Goal: Transaction & Acquisition: Purchase product/service

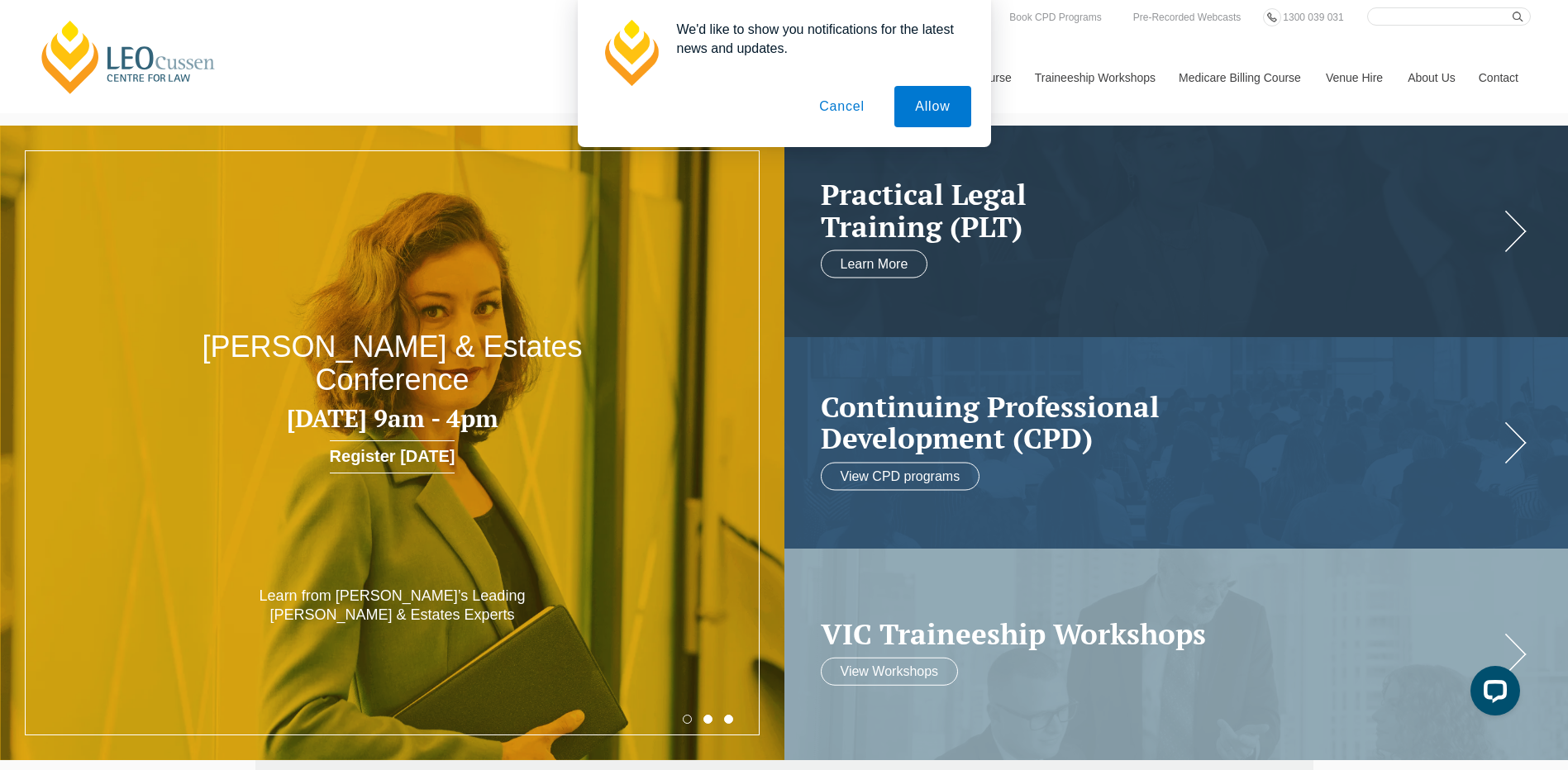
click at [833, 117] on button "Cancel" at bounding box center [841, 106] width 87 height 41
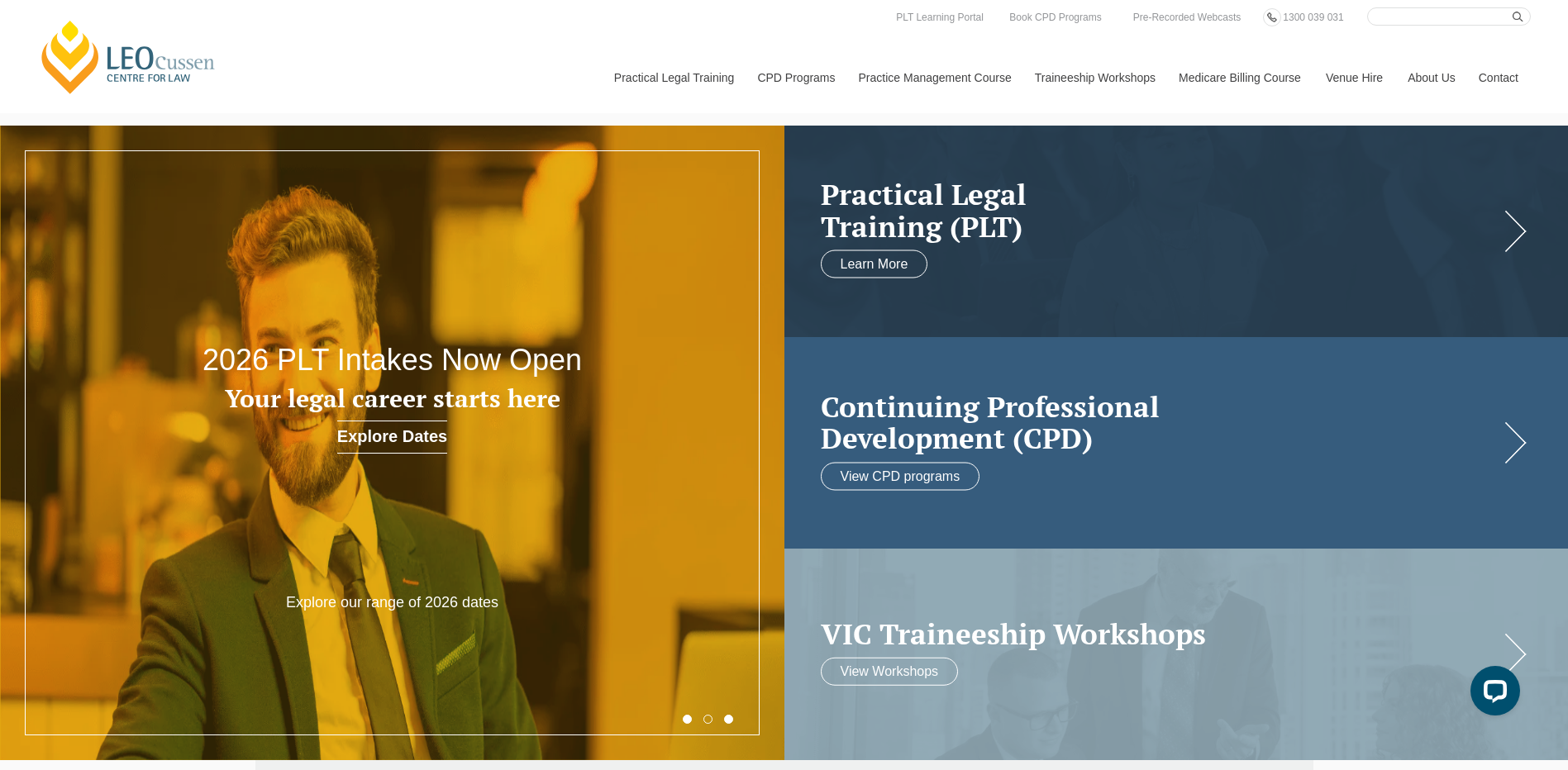
click at [899, 403] on h2 "Continuing Professional Development (CPD)" at bounding box center [1159, 422] width 679 height 63
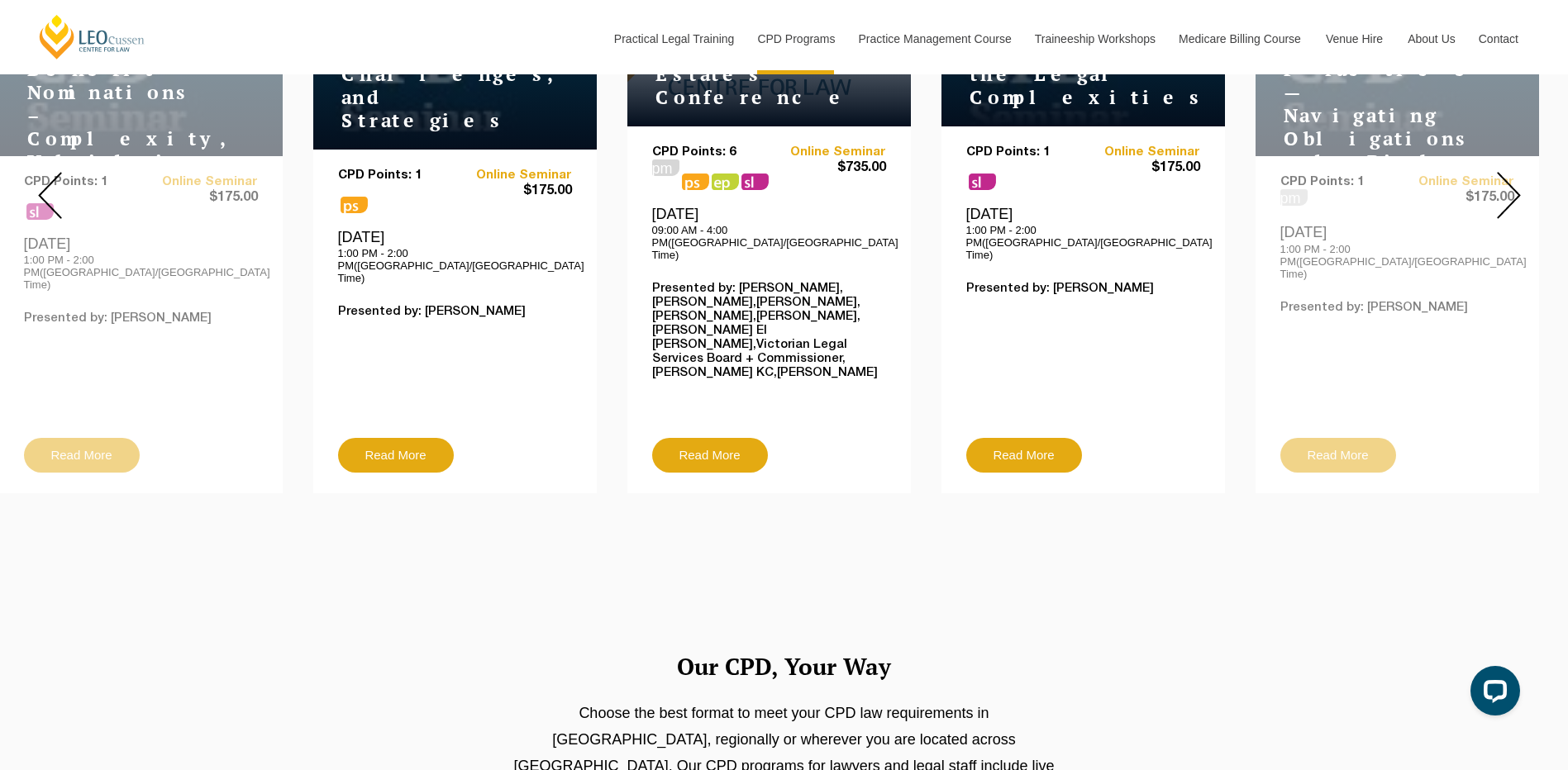
scroll to position [826, 0]
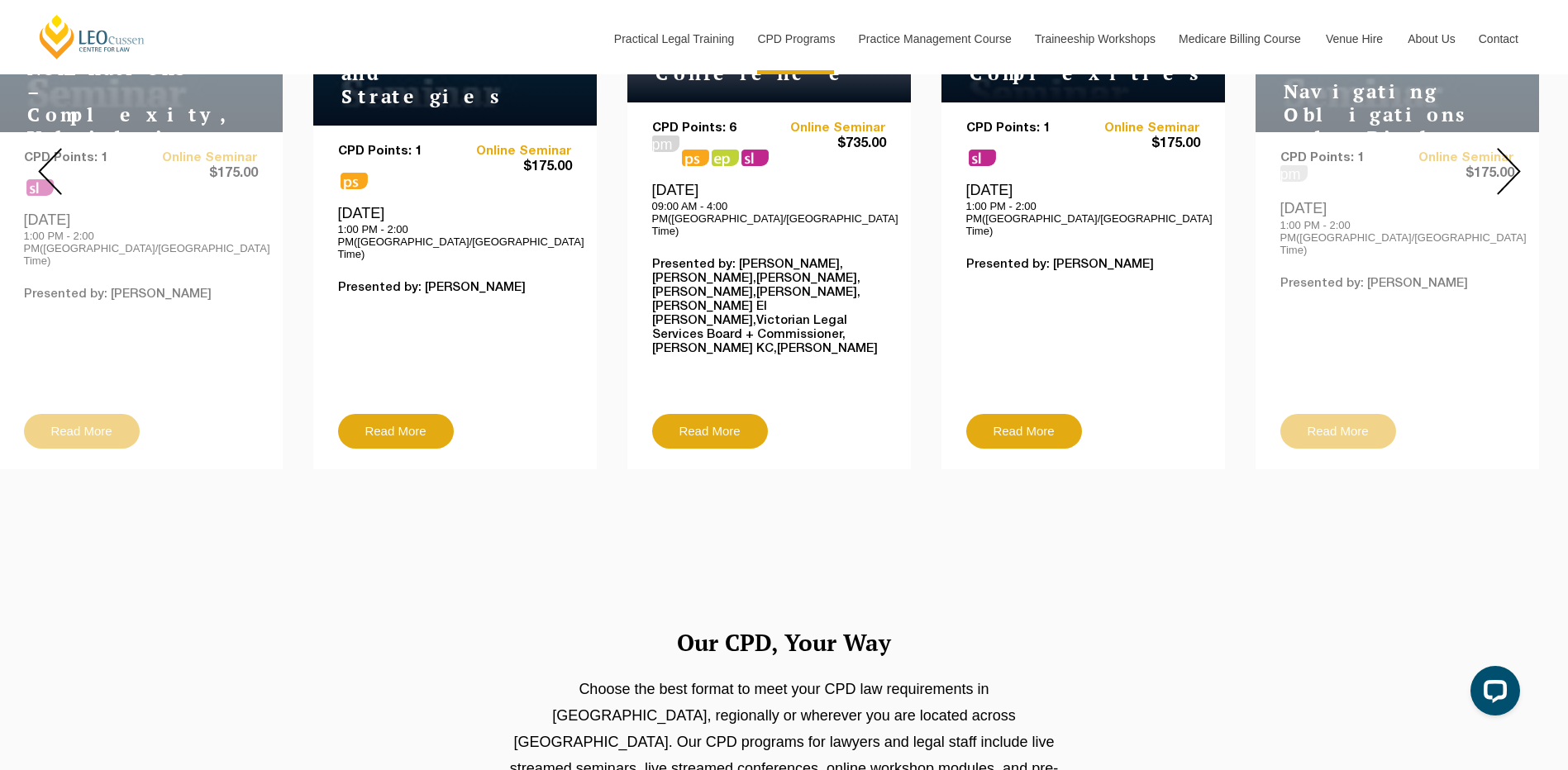
click at [1516, 154] on img at bounding box center [1509, 171] width 24 height 47
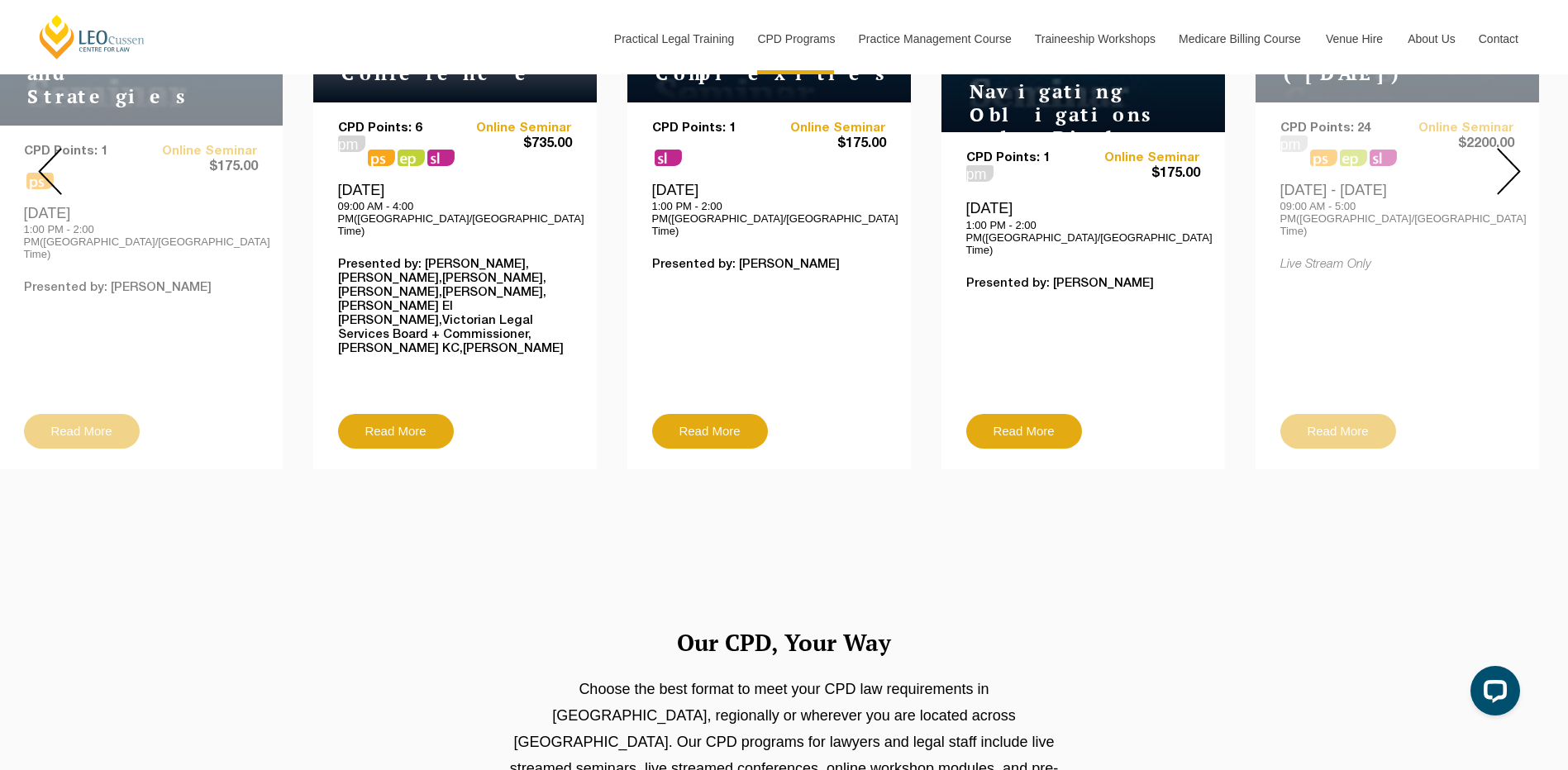
click at [1516, 154] on img at bounding box center [1509, 171] width 24 height 47
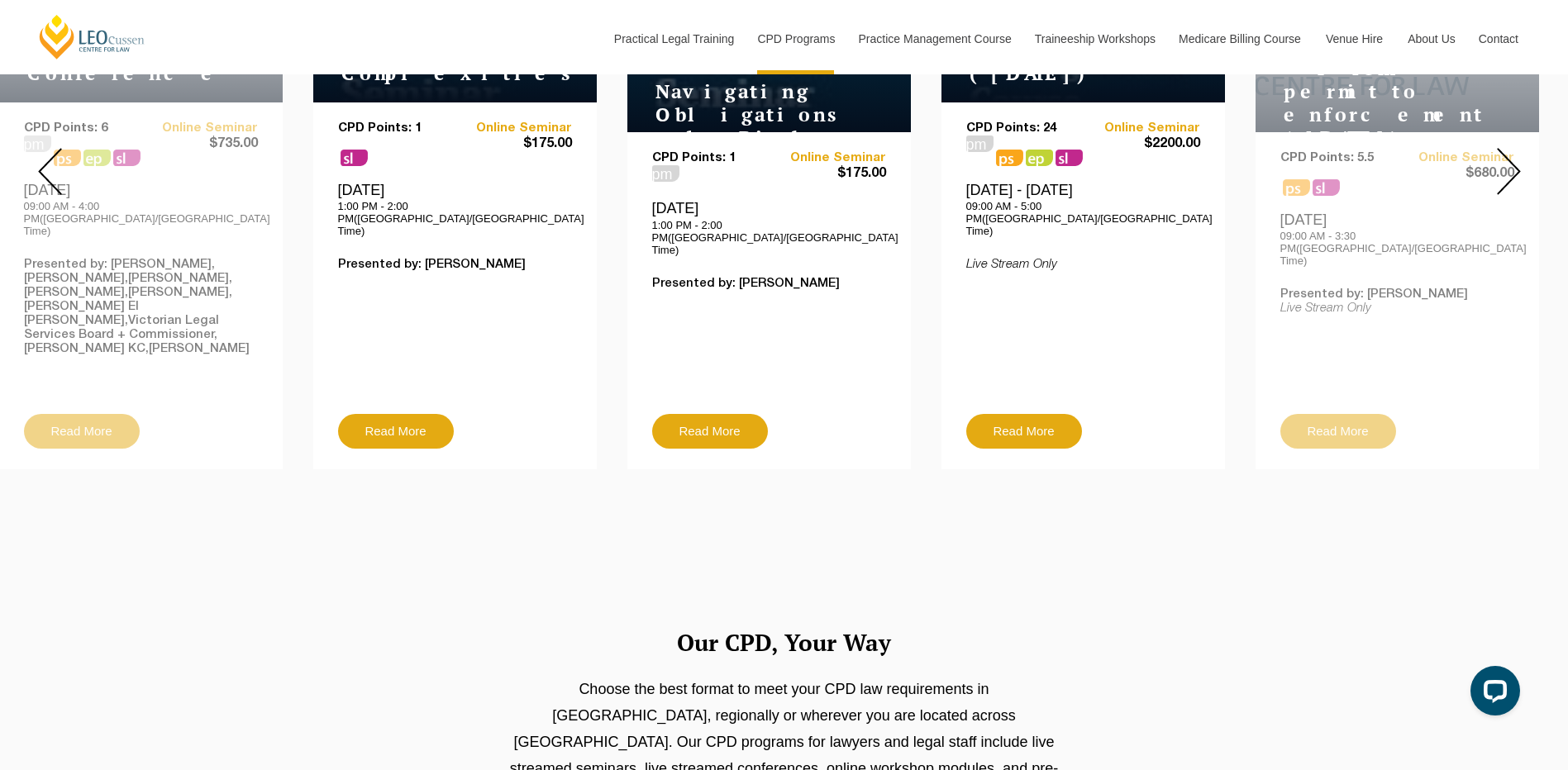
click at [1516, 154] on img at bounding box center [1509, 171] width 24 height 47
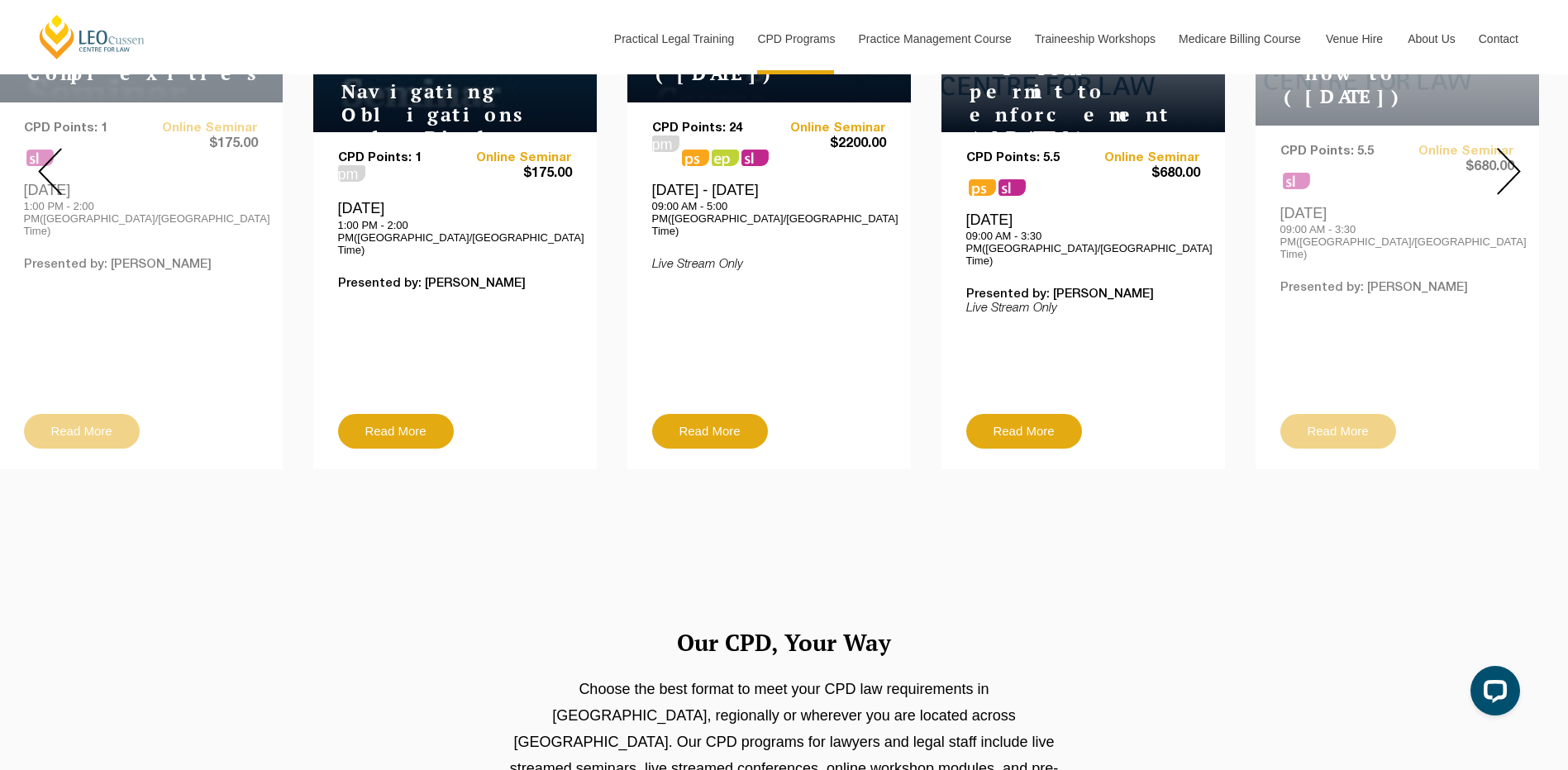
click at [1516, 154] on img at bounding box center [1509, 171] width 24 height 47
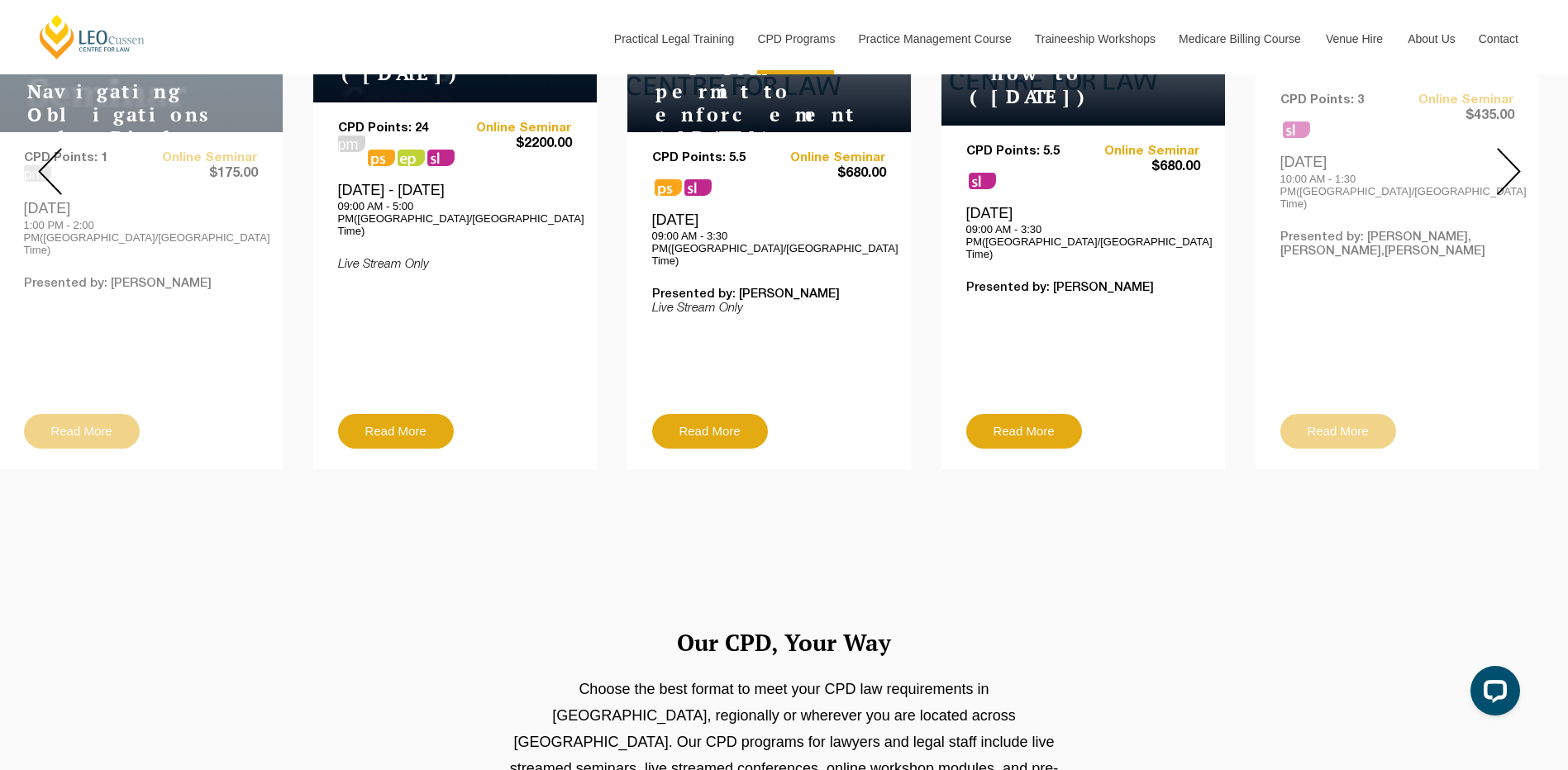
click at [1516, 154] on img at bounding box center [1509, 171] width 24 height 47
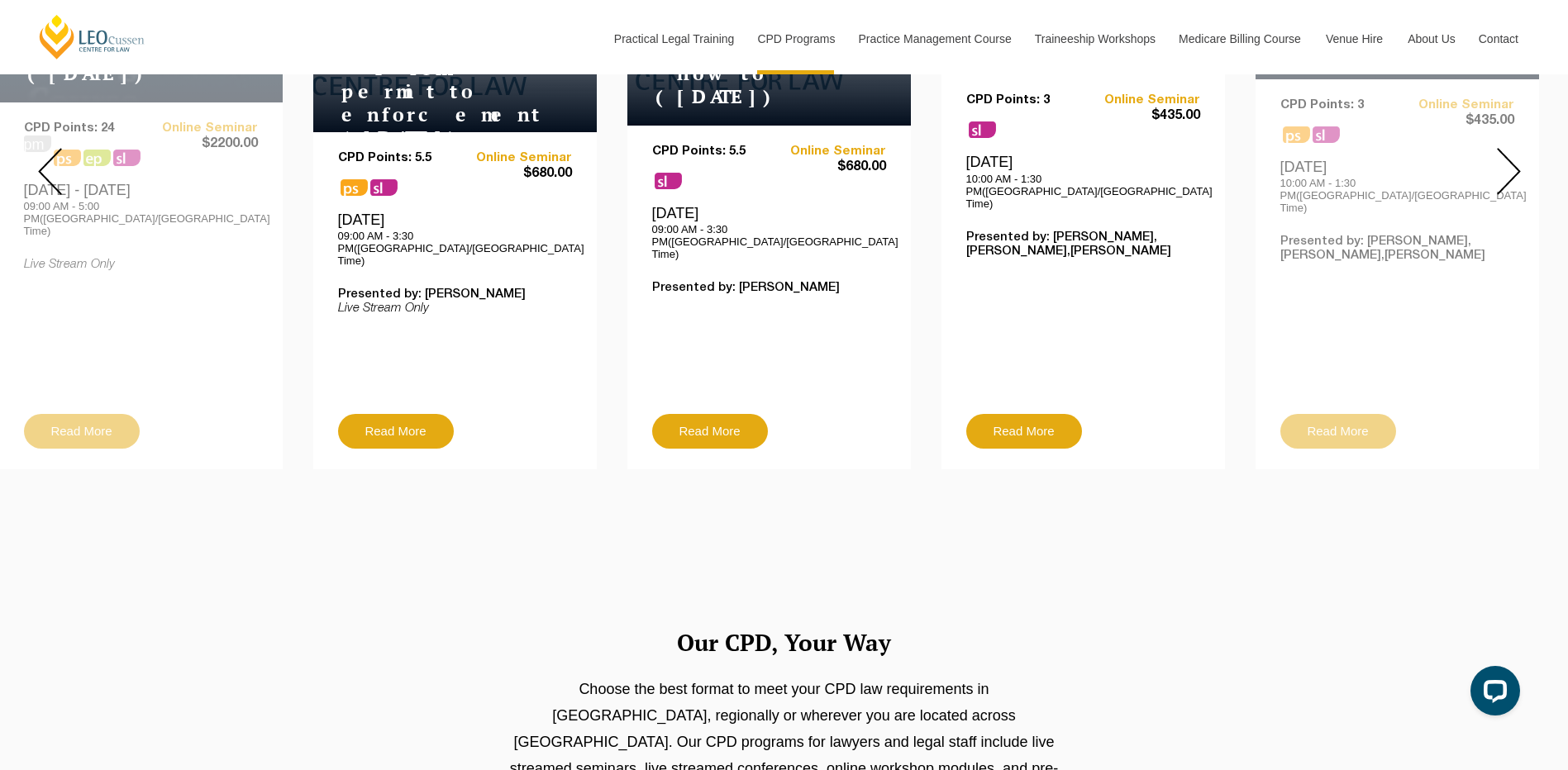
click at [1516, 154] on img at bounding box center [1509, 171] width 24 height 47
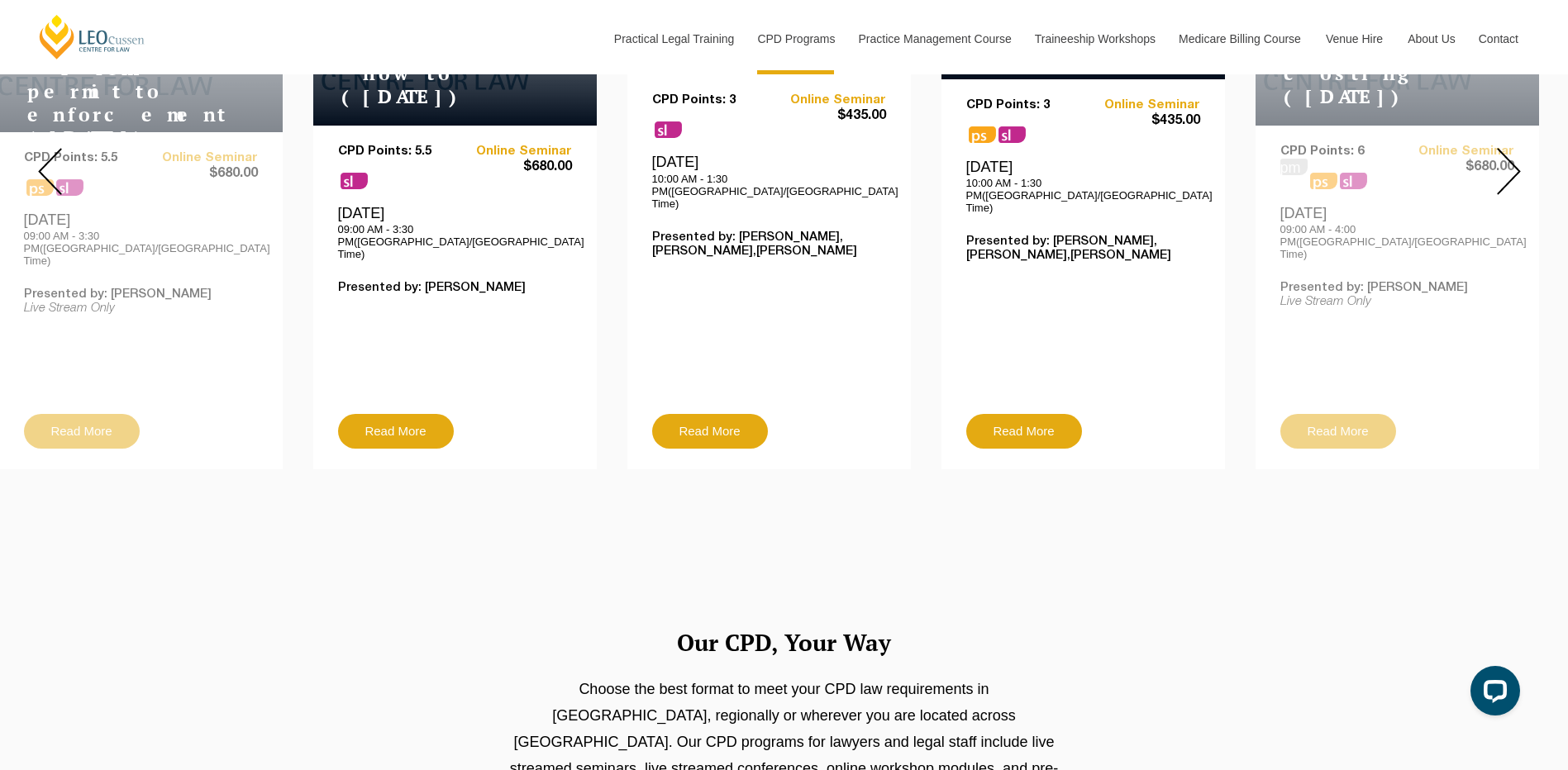
click at [1516, 154] on img at bounding box center [1509, 171] width 24 height 47
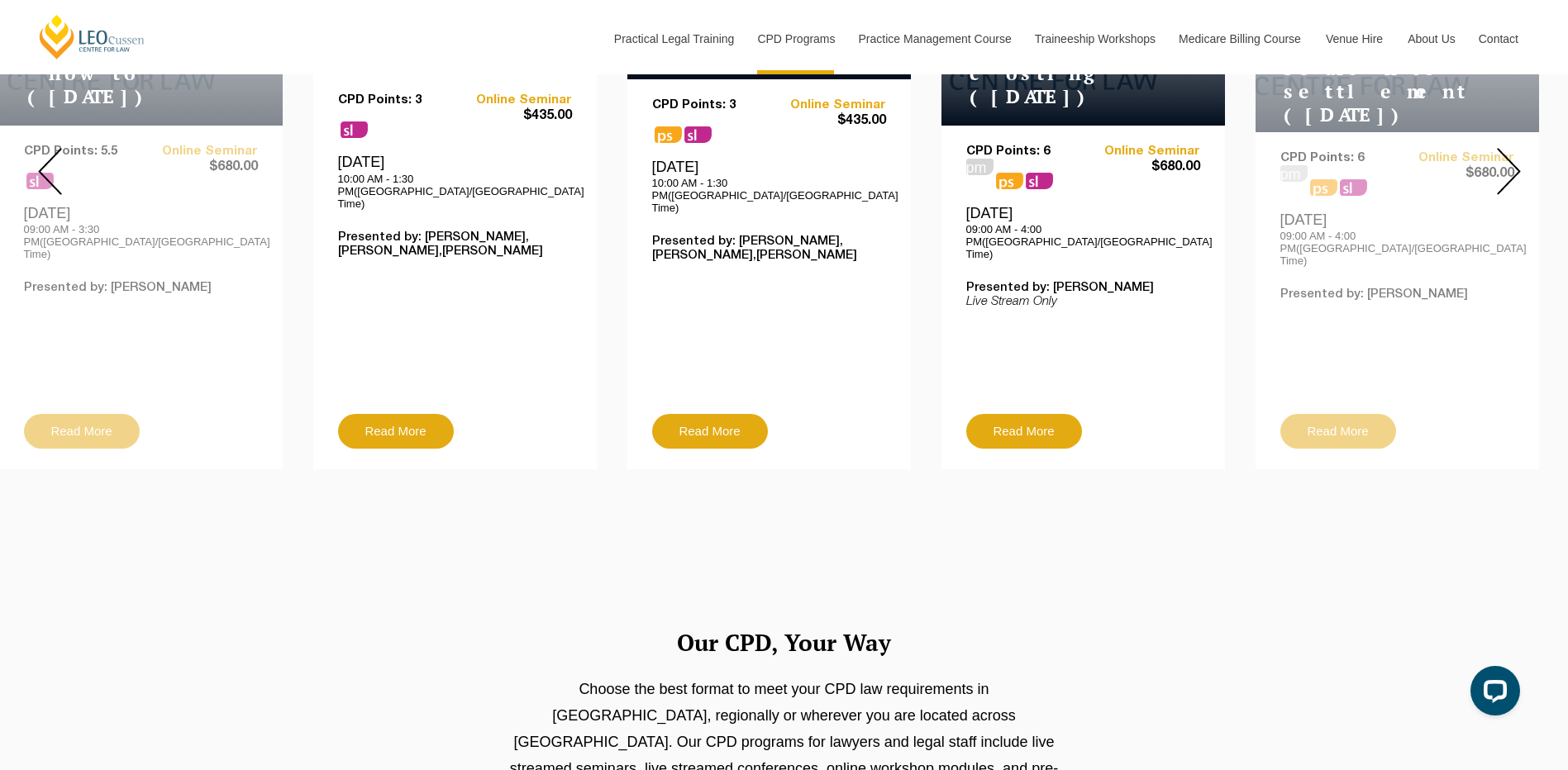
click at [1516, 154] on img at bounding box center [1509, 171] width 24 height 47
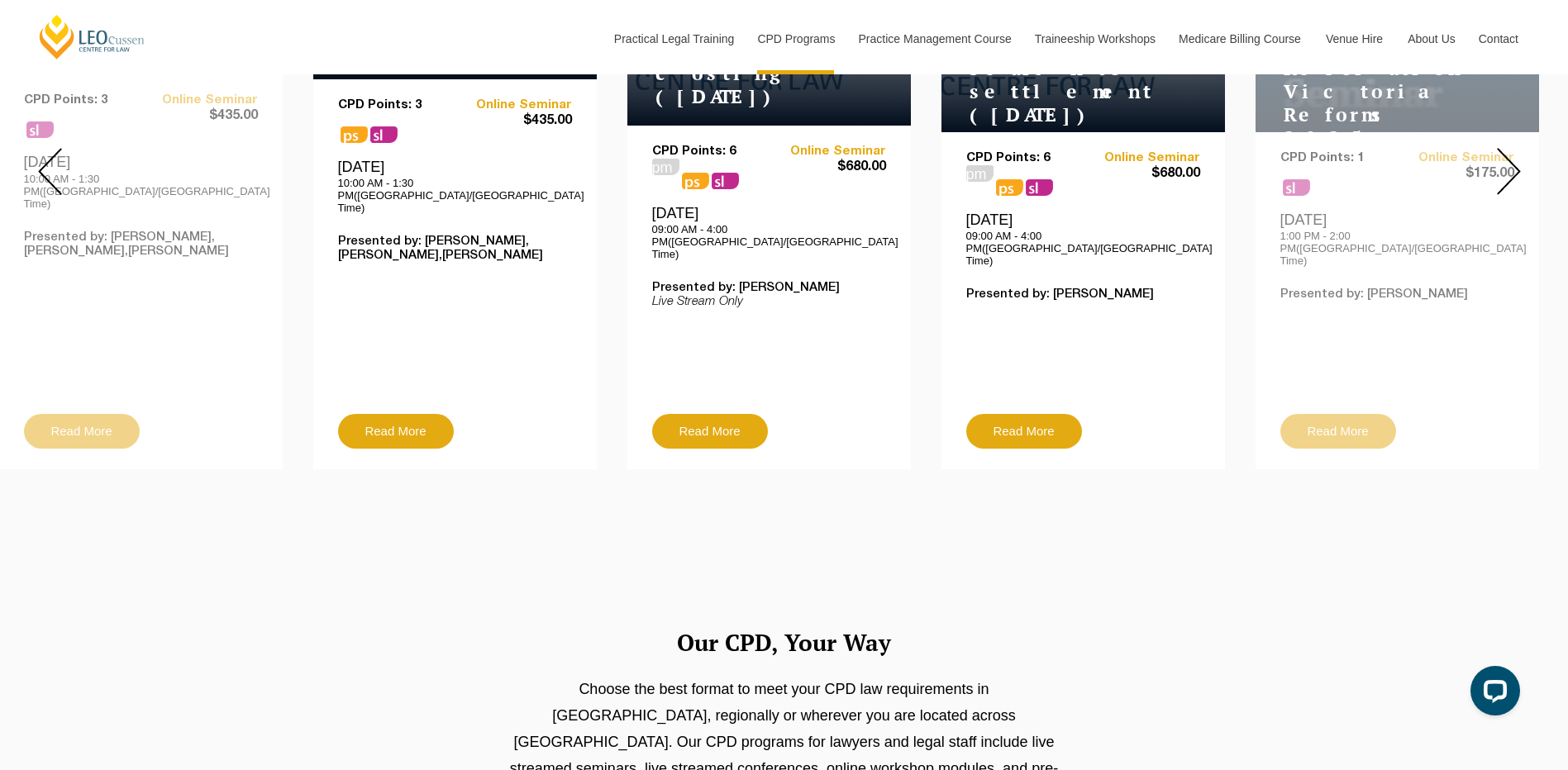
click at [1516, 154] on img at bounding box center [1509, 171] width 24 height 47
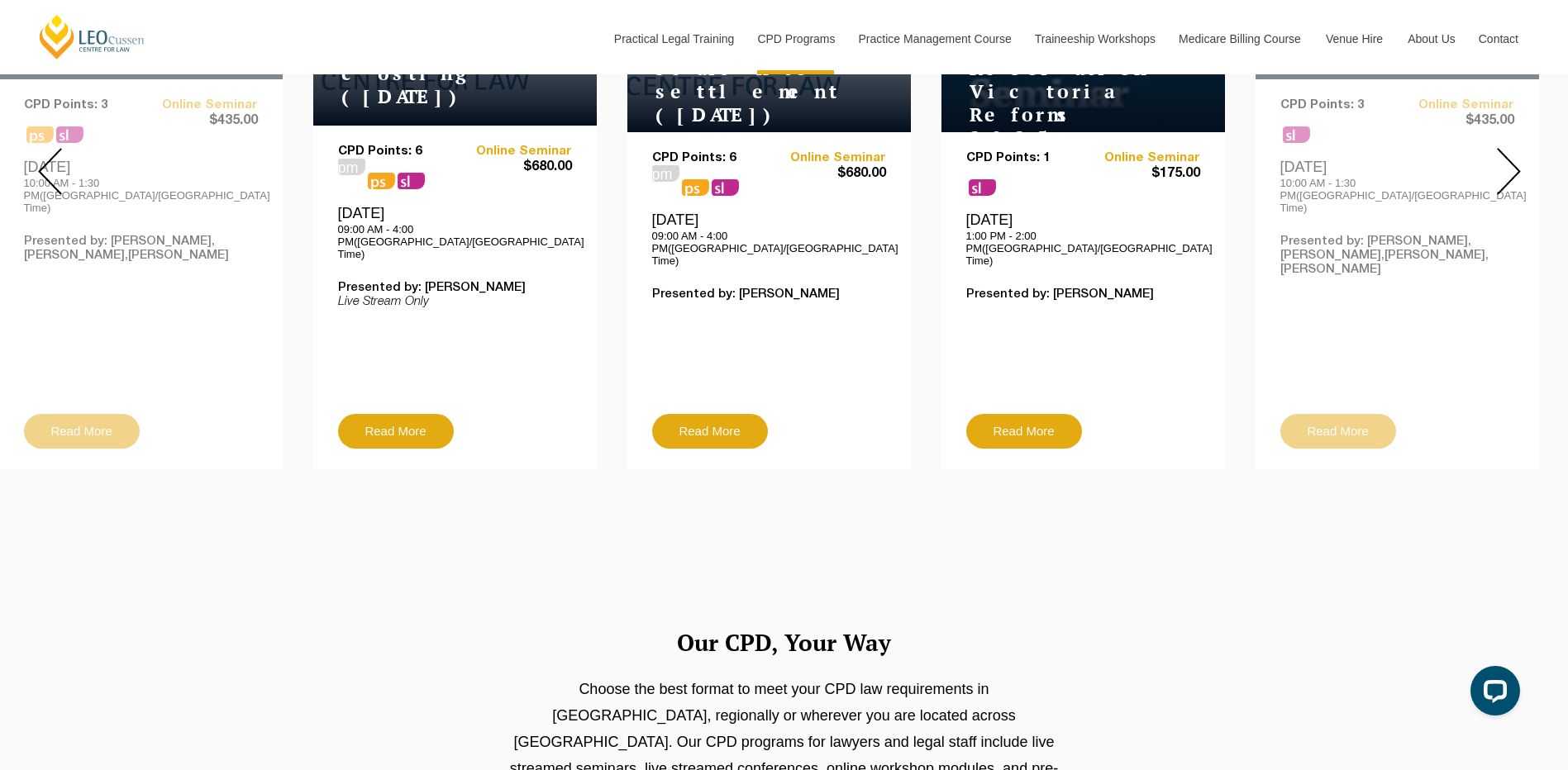
click at [1516, 154] on img at bounding box center [1509, 171] width 24 height 47
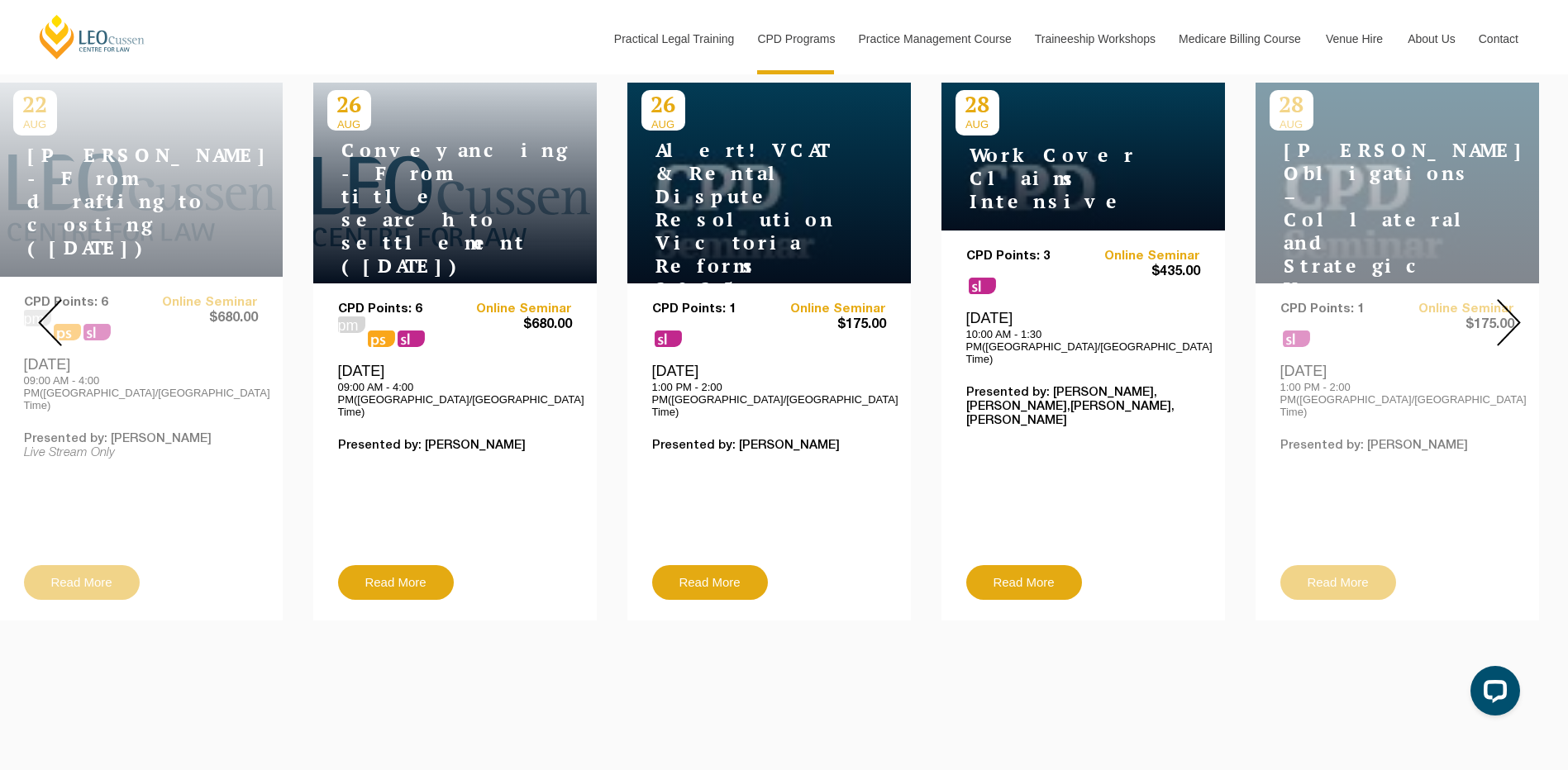
scroll to position [661, 0]
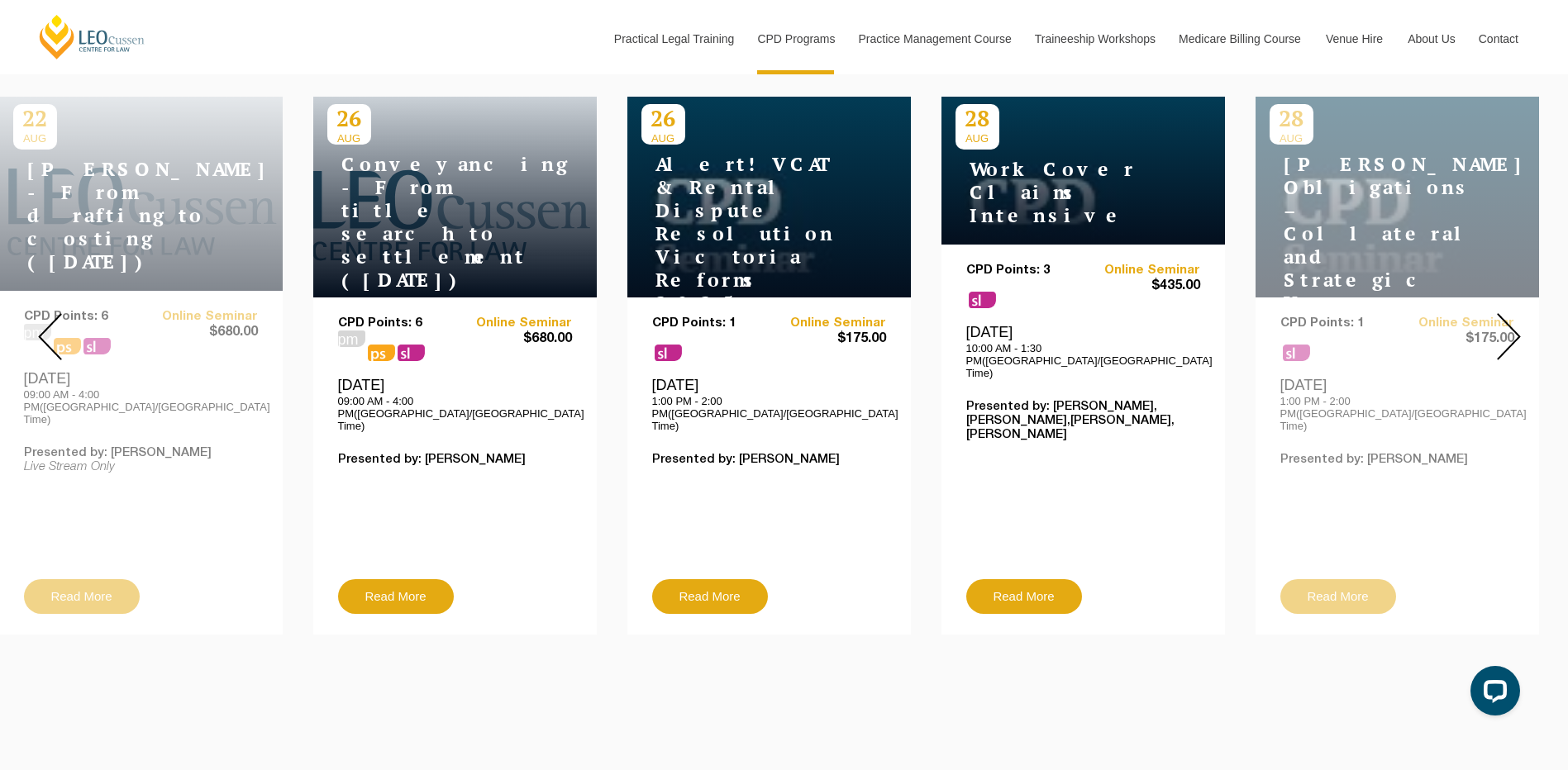
click at [1505, 329] on img at bounding box center [1509, 337] width 24 height 47
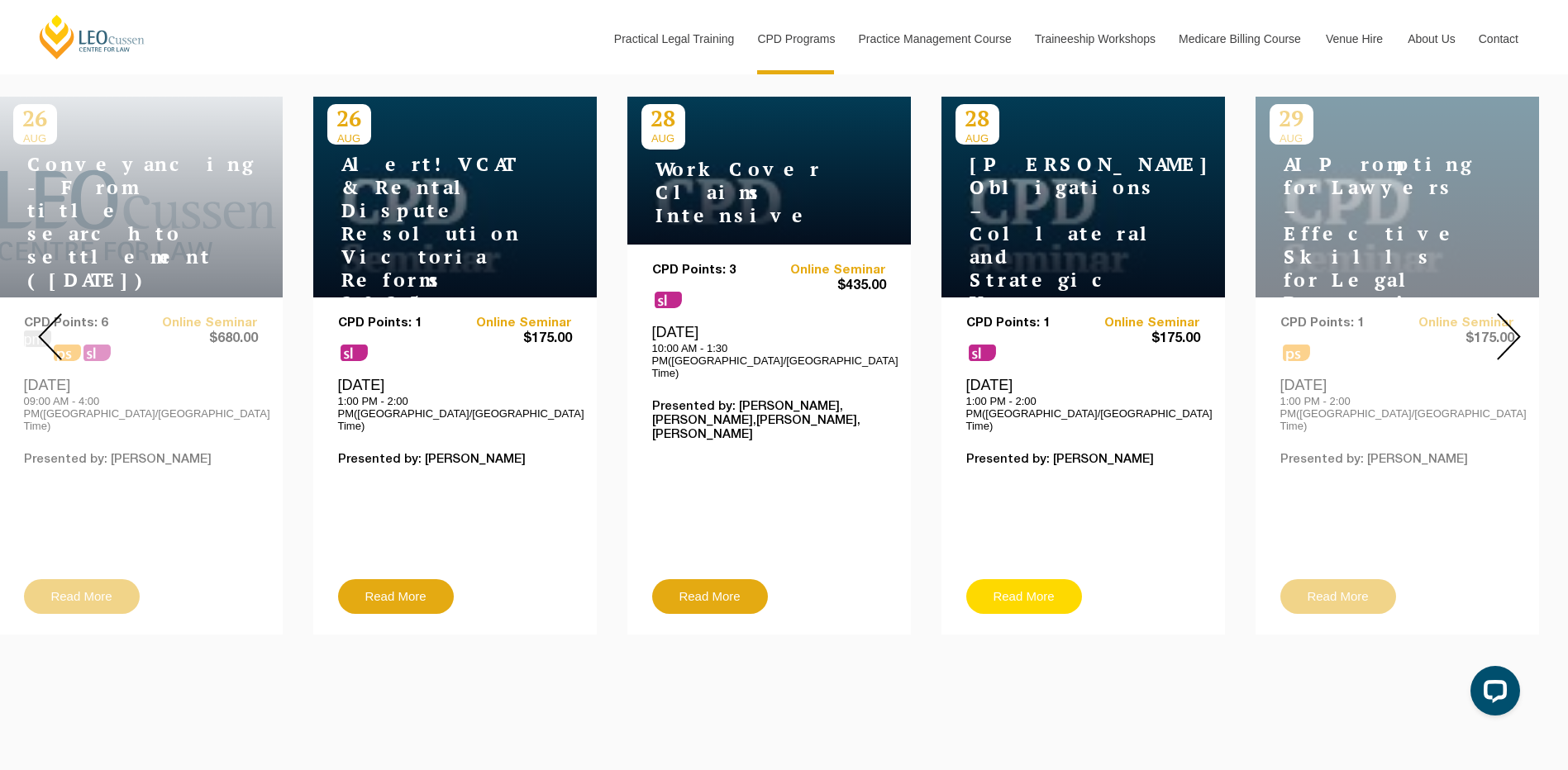
click at [1014, 580] on link "Read More" at bounding box center [1024, 596] width 116 height 35
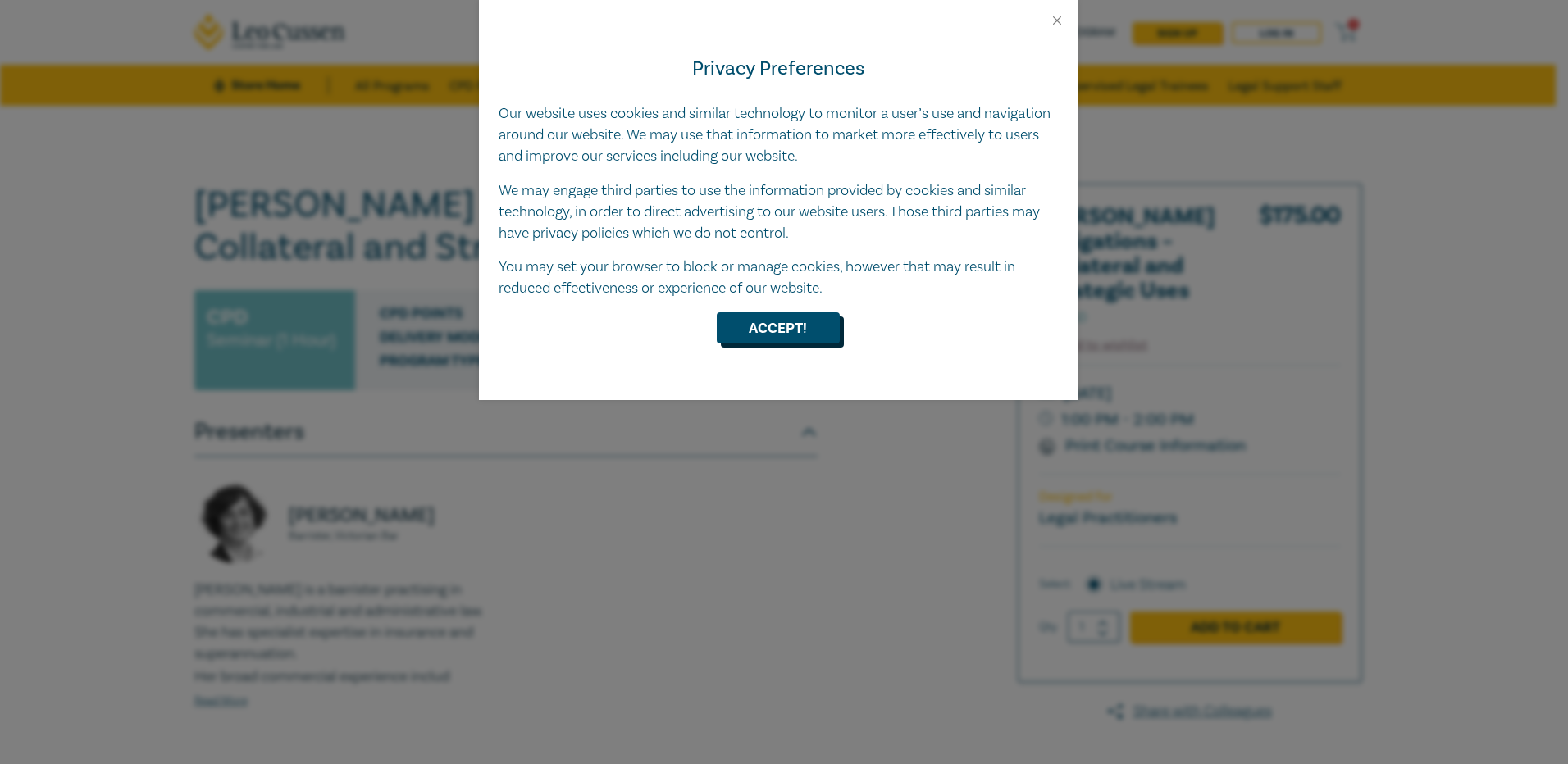
click at [791, 330] on button "Accept!" at bounding box center [778, 328] width 123 height 31
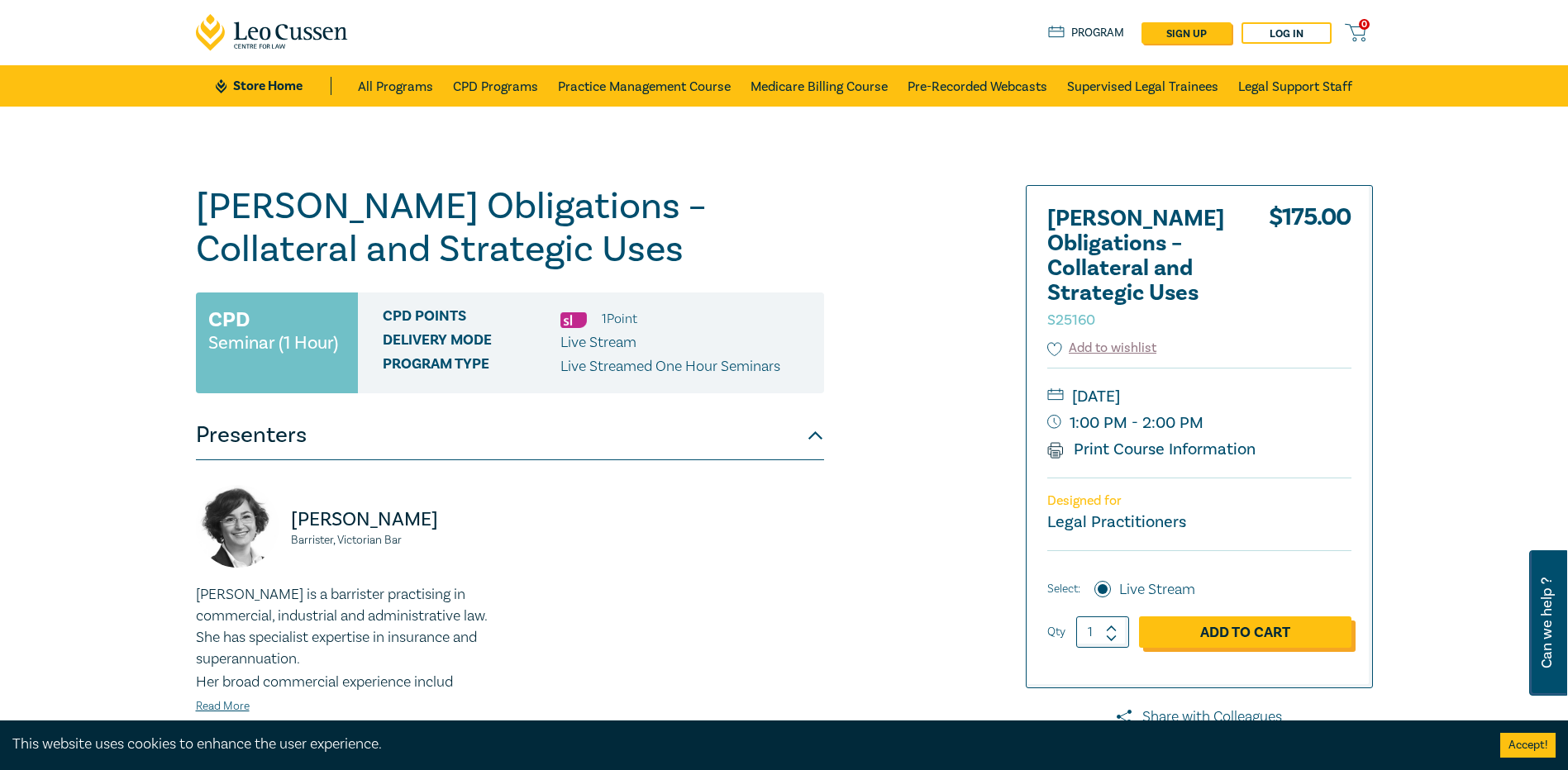
click at [1216, 637] on link "Add to Cart" at bounding box center [1245, 633] width 213 height 32
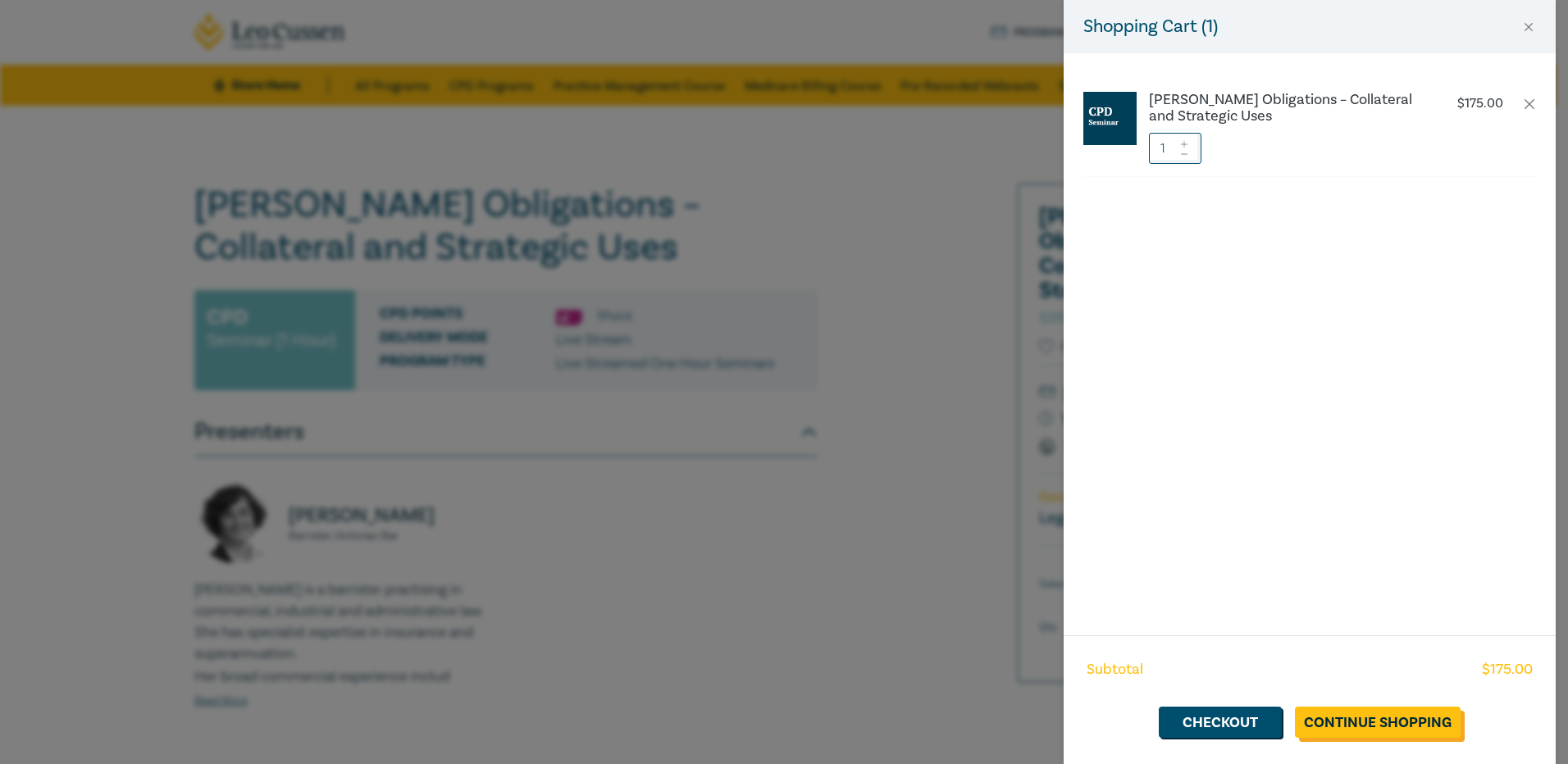
click at [1376, 723] on link "Continue Shopping" at bounding box center [1377, 722] width 166 height 31
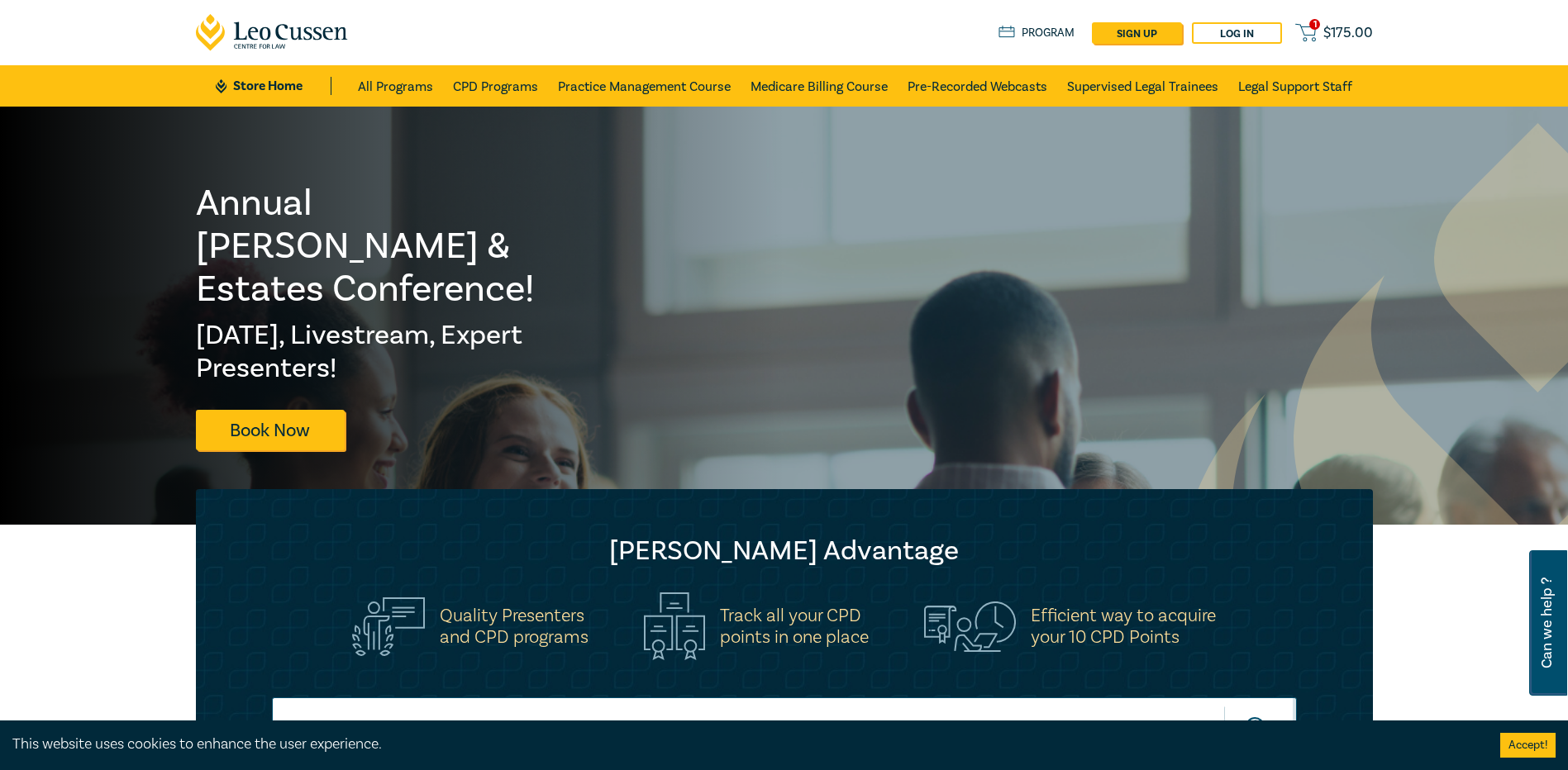
click at [1338, 37] on span "$ 175.00" at bounding box center [1348, 33] width 49 height 18
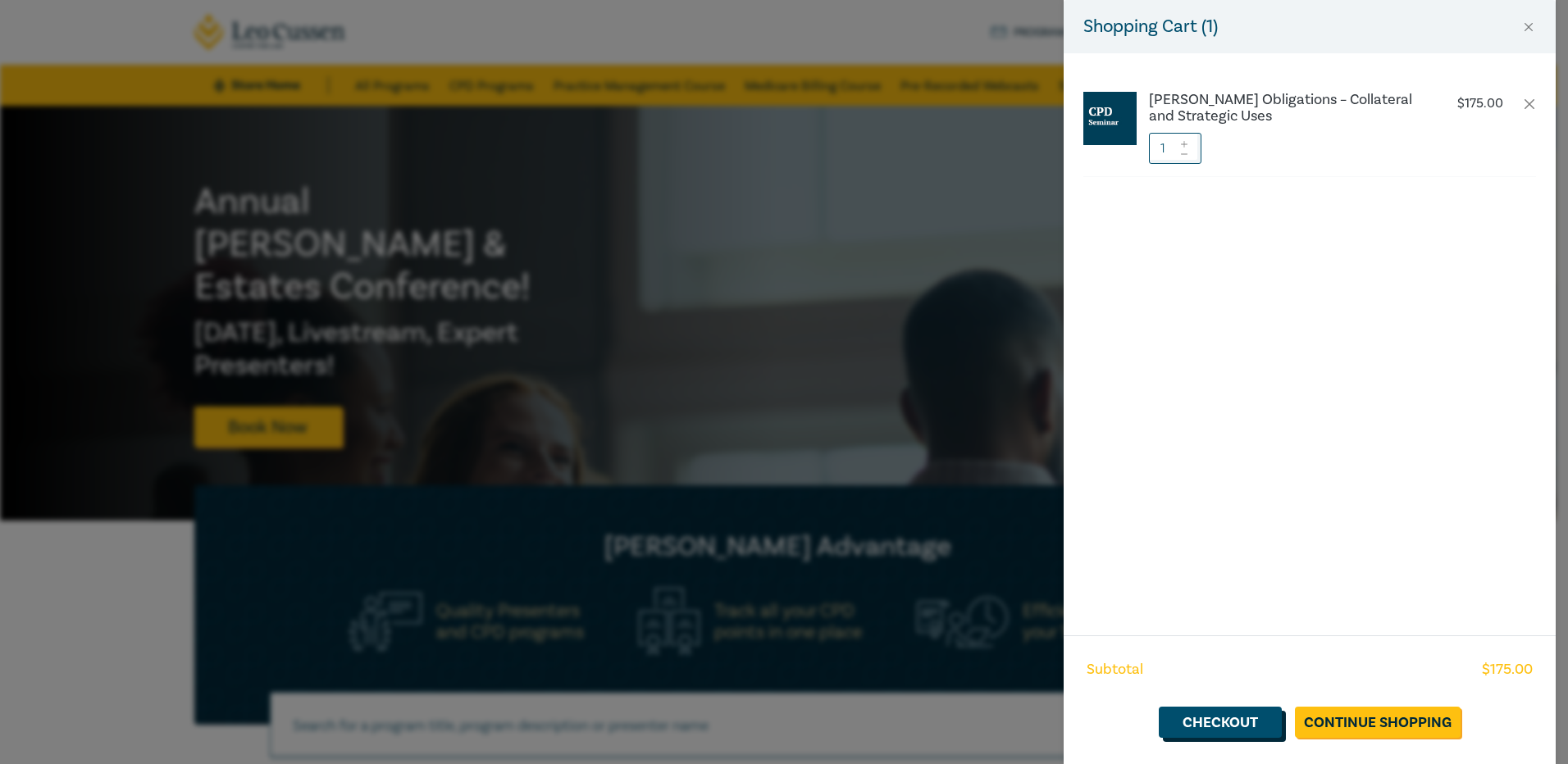
click at [1216, 720] on link "Checkout" at bounding box center [1220, 722] width 123 height 31
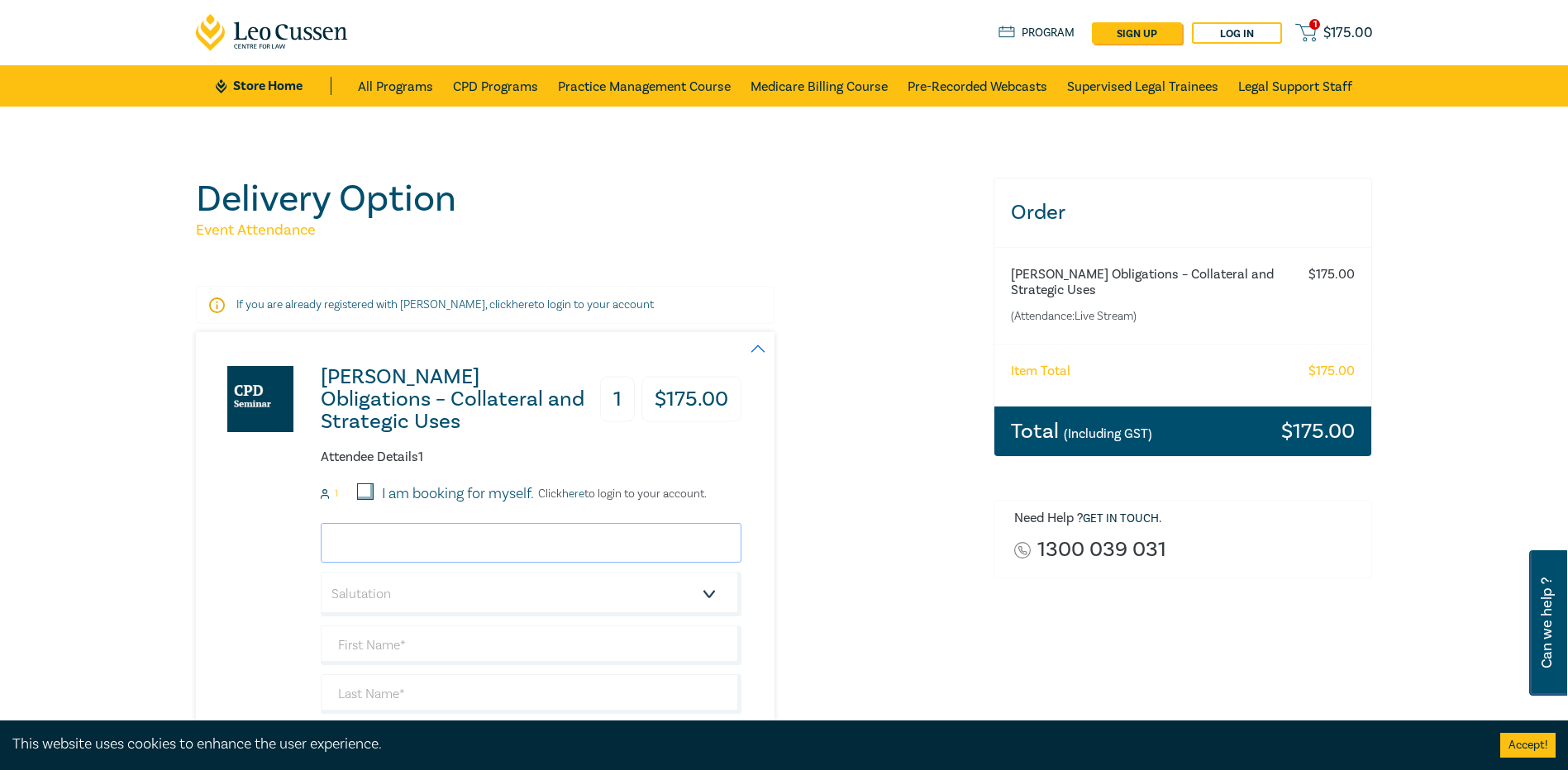
click at [342, 540] on input "email" at bounding box center [531, 543] width 421 height 40
type input "H"
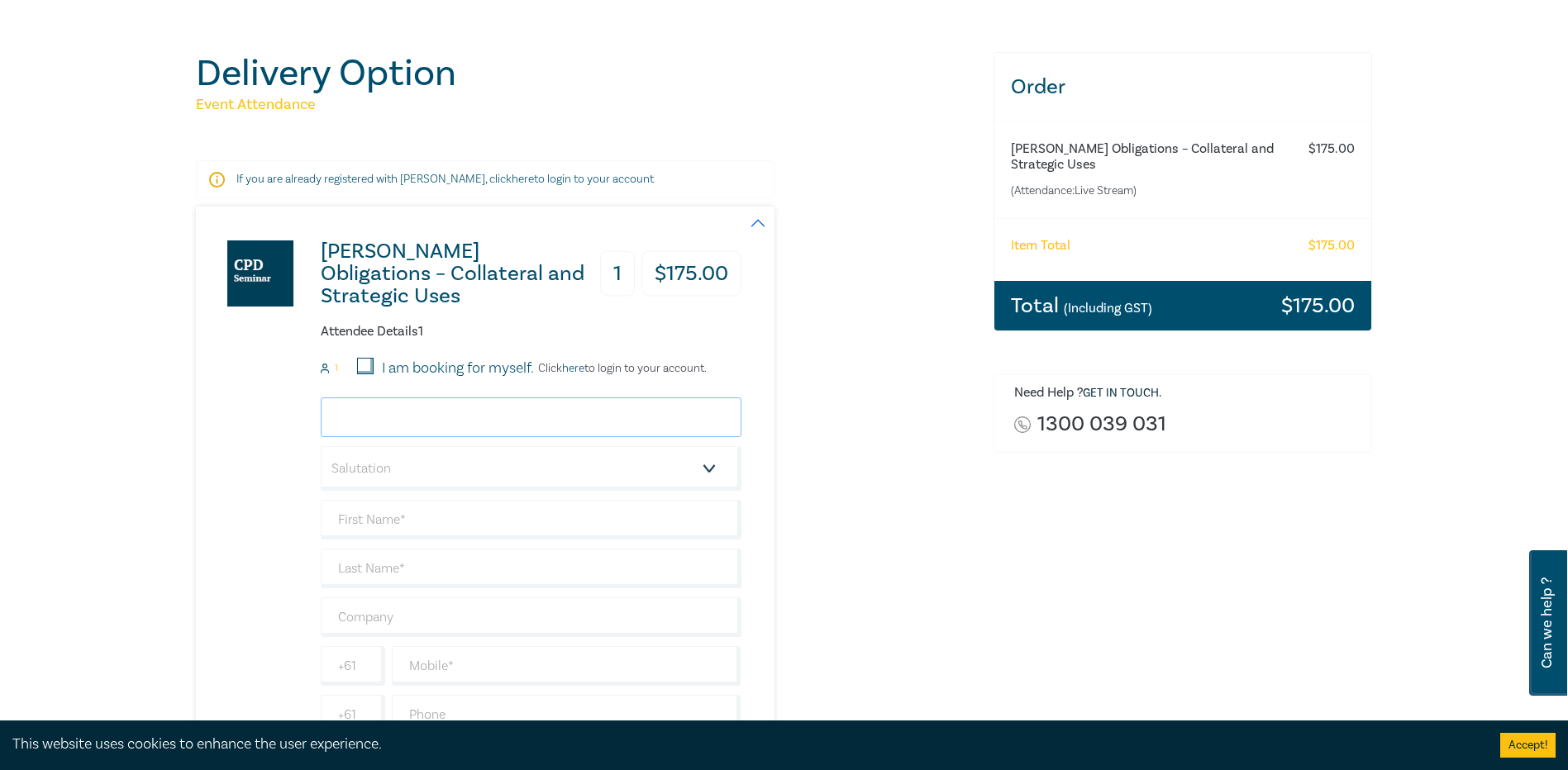
scroll to position [165, 0]
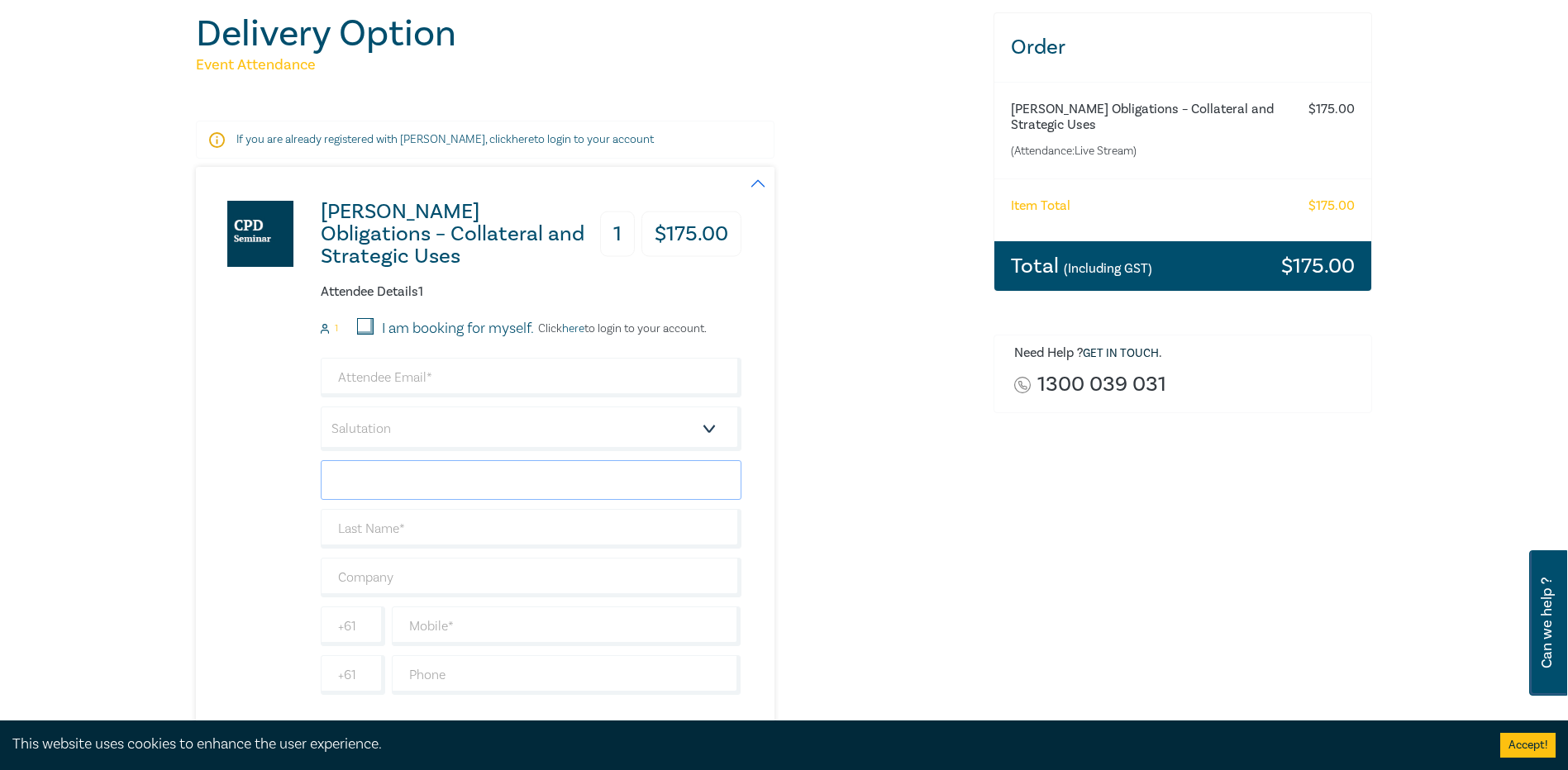
click at [368, 472] on input "text" at bounding box center [531, 480] width 421 height 40
click at [338, 374] on input "email" at bounding box center [531, 377] width 421 height 40
type input "htsang@codea.com.au"
type input "Hillary"
type input "Tsang"
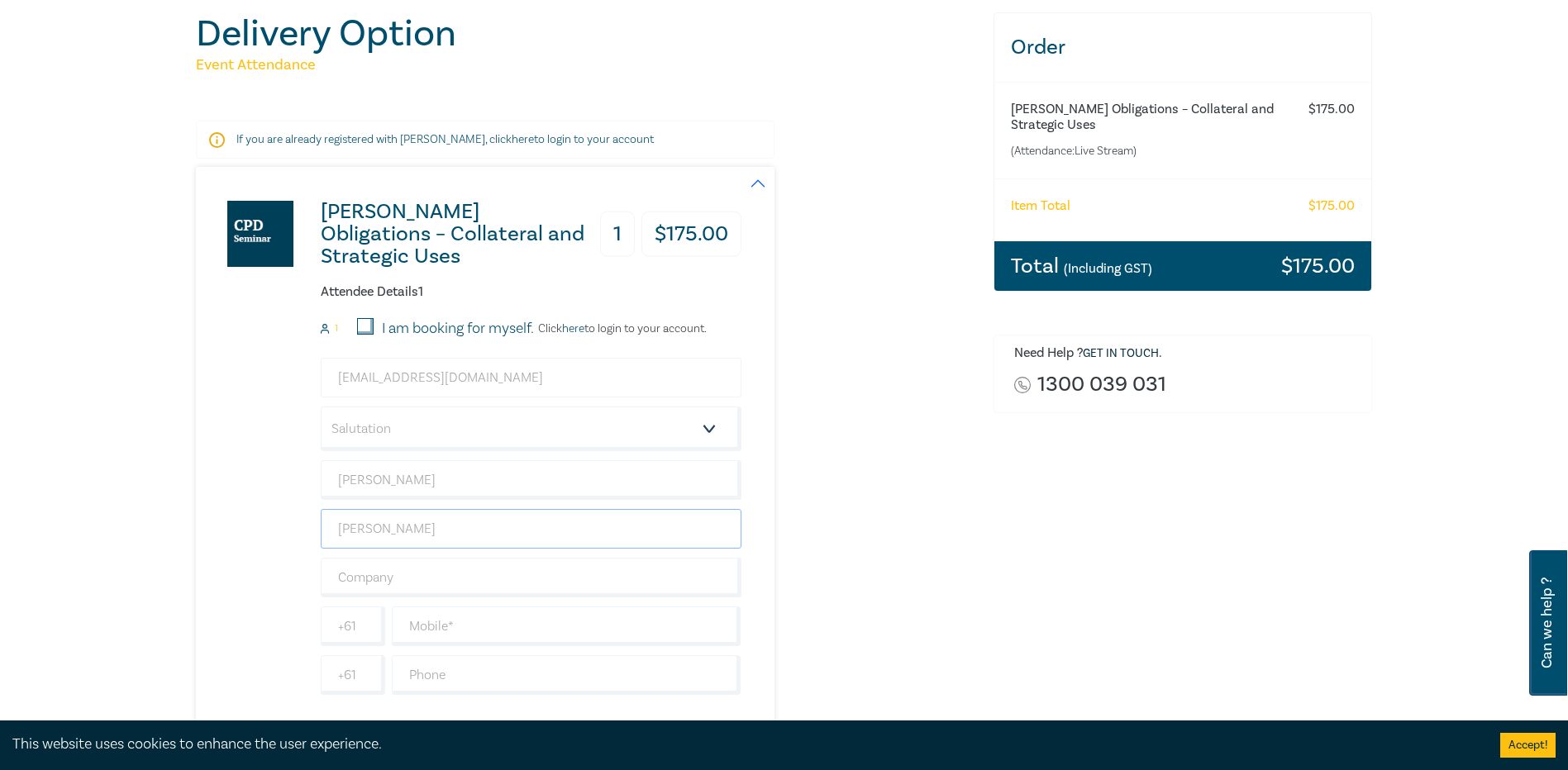
type input "Carroll & O'Dea Lawyers"
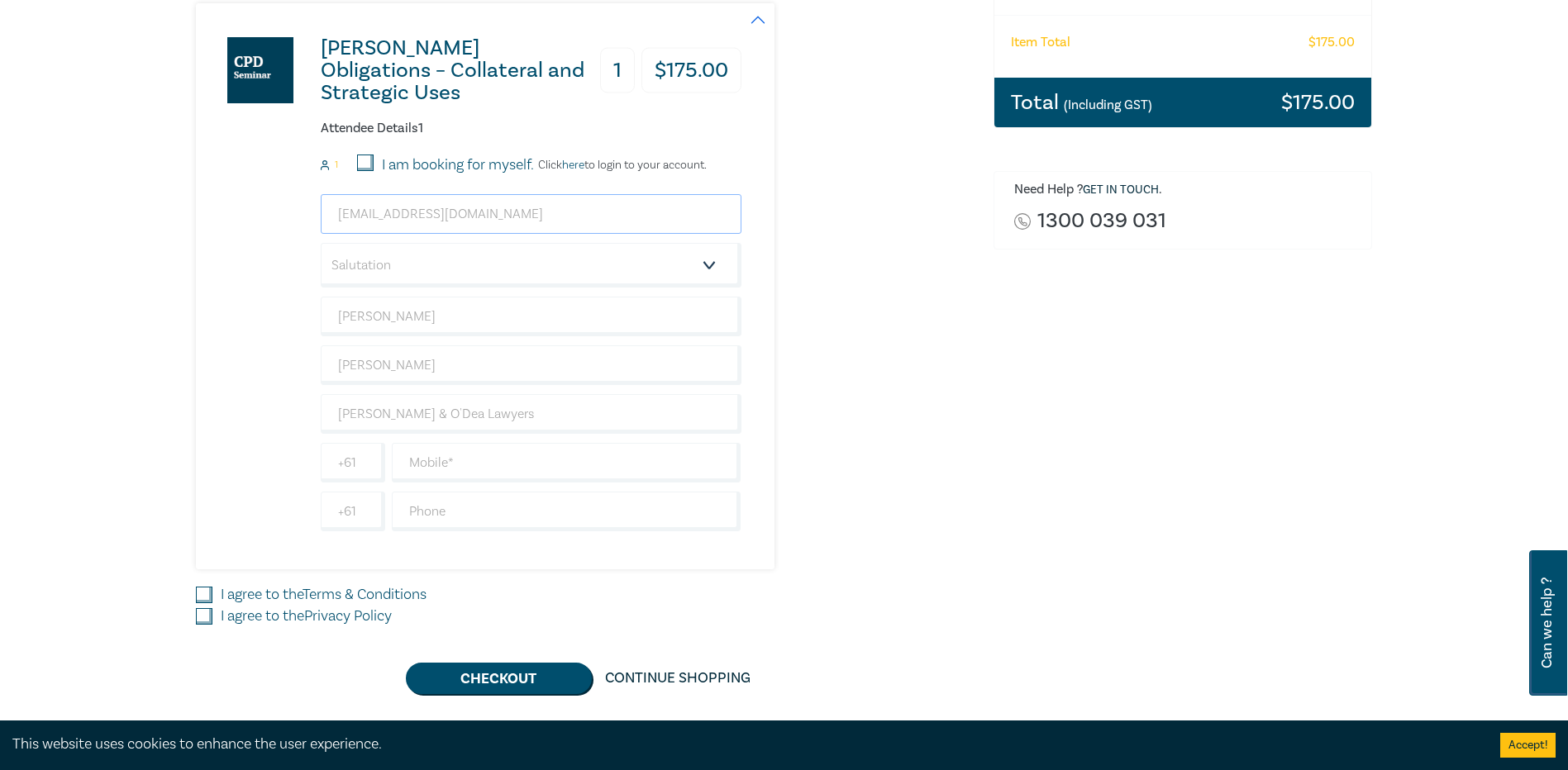
scroll to position [330, 0]
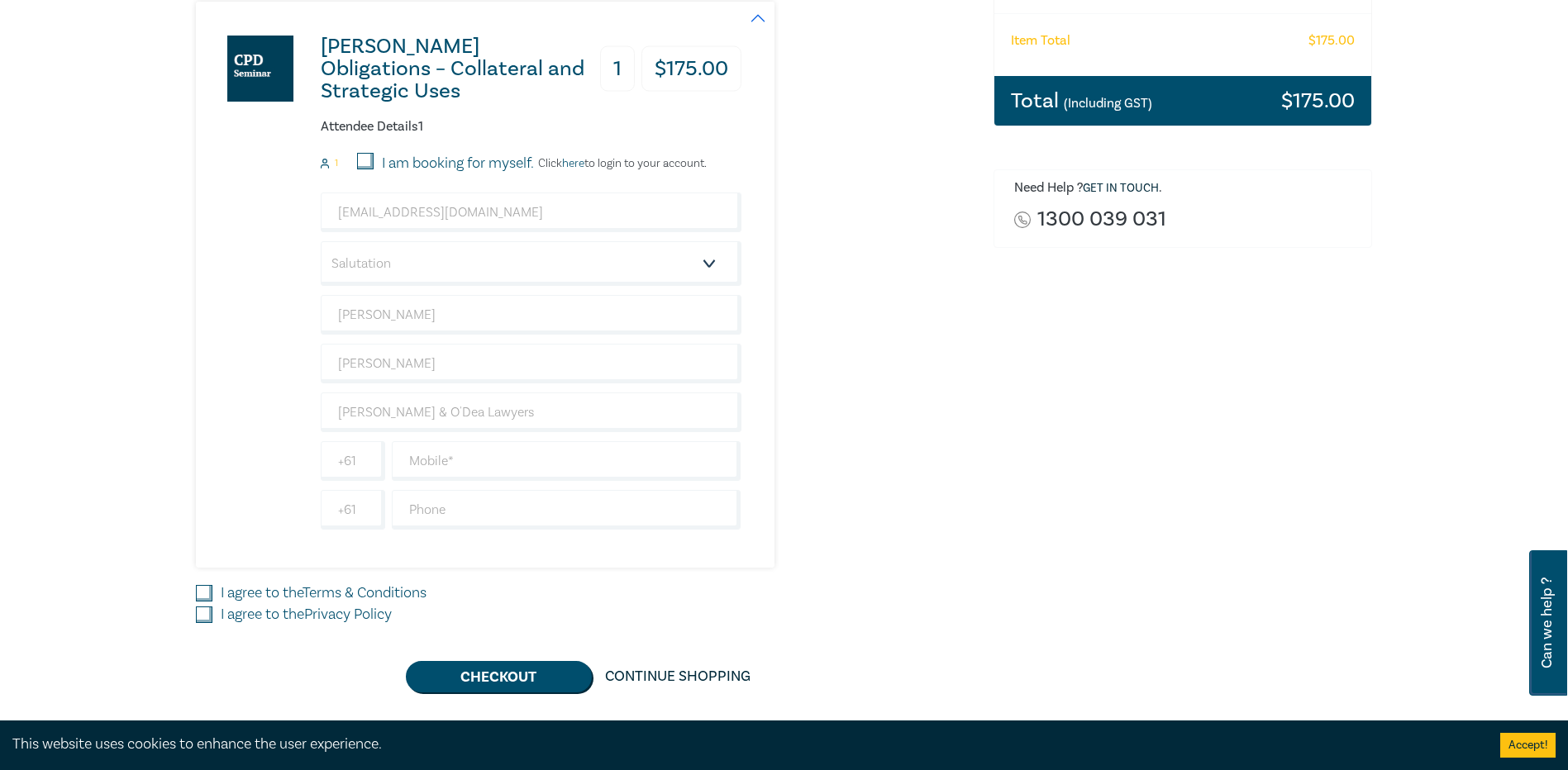
click at [206, 594] on input "I agree to the Terms & Conditions" at bounding box center [204, 594] width 17 height 17
checkbox input "true"
click at [201, 617] on input "I agree to the Privacy Policy" at bounding box center [204, 615] width 17 height 17
checkbox input "true"
click at [413, 455] on input "text" at bounding box center [567, 461] width 350 height 40
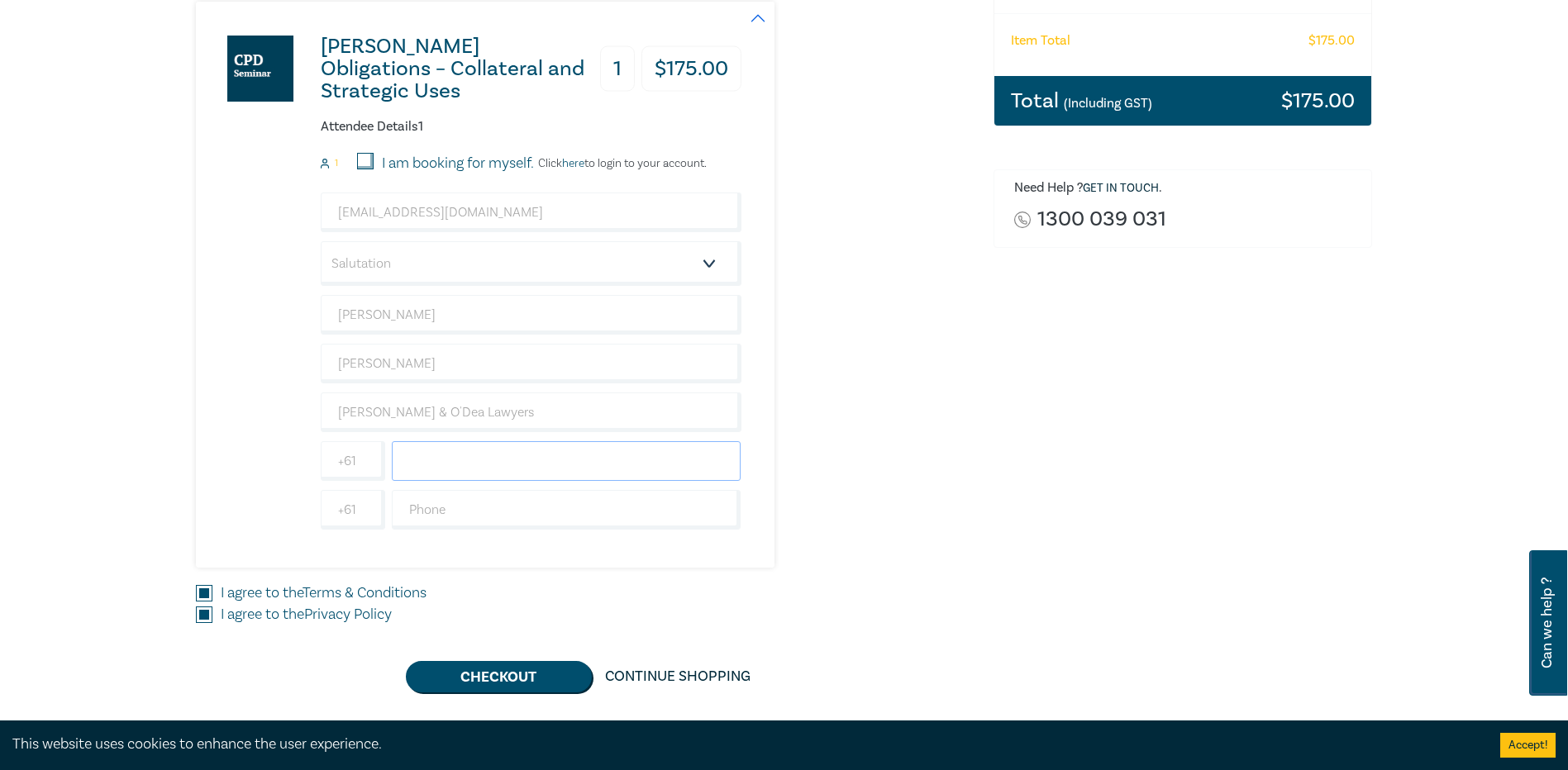
click at [416, 466] on input "text" at bounding box center [567, 461] width 350 height 40
type input "418168823"
click at [448, 520] on input "text" at bounding box center [567, 510] width 350 height 40
click at [407, 510] on input "90497105" at bounding box center [567, 510] width 350 height 40
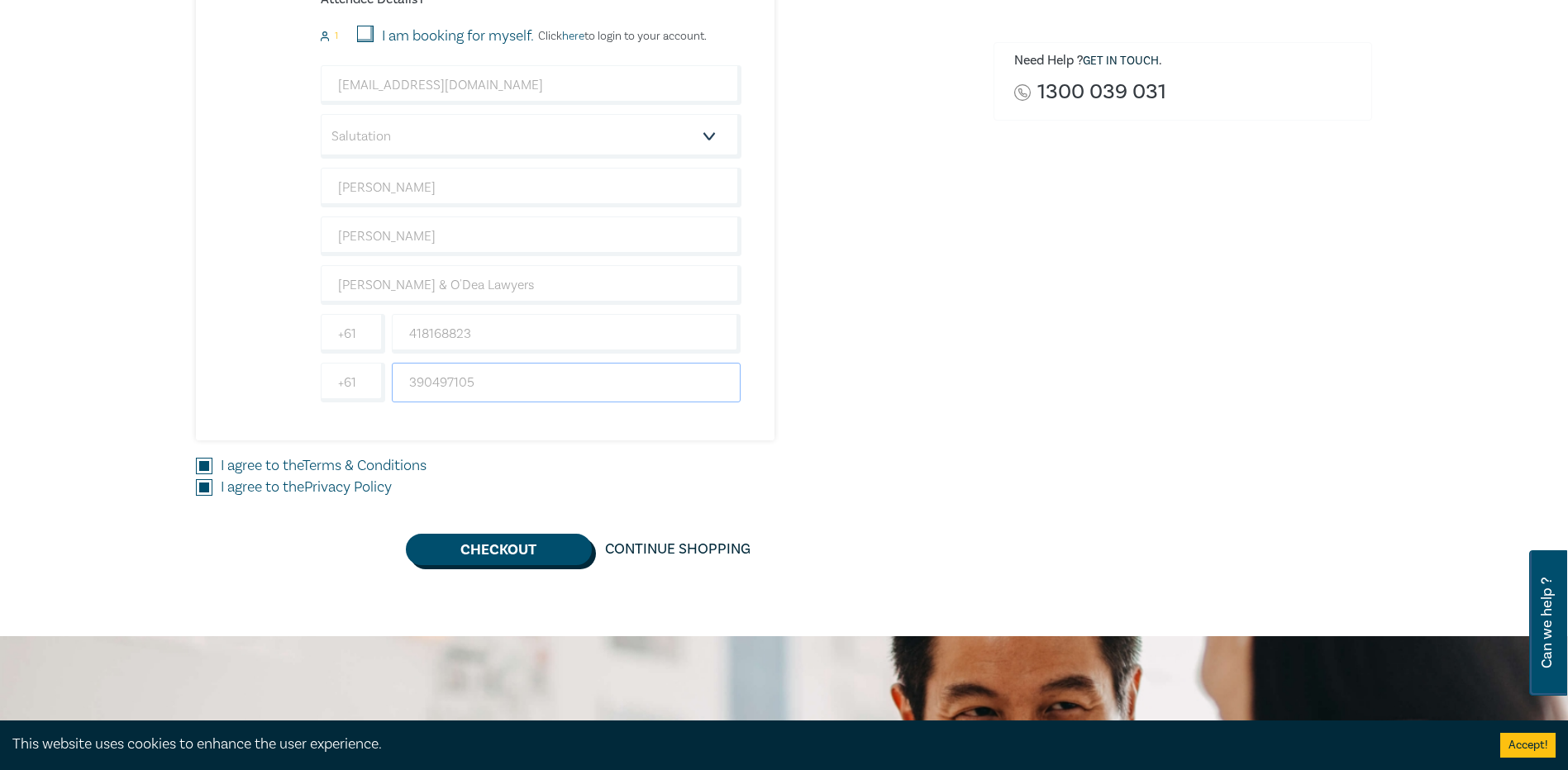
scroll to position [496, 0]
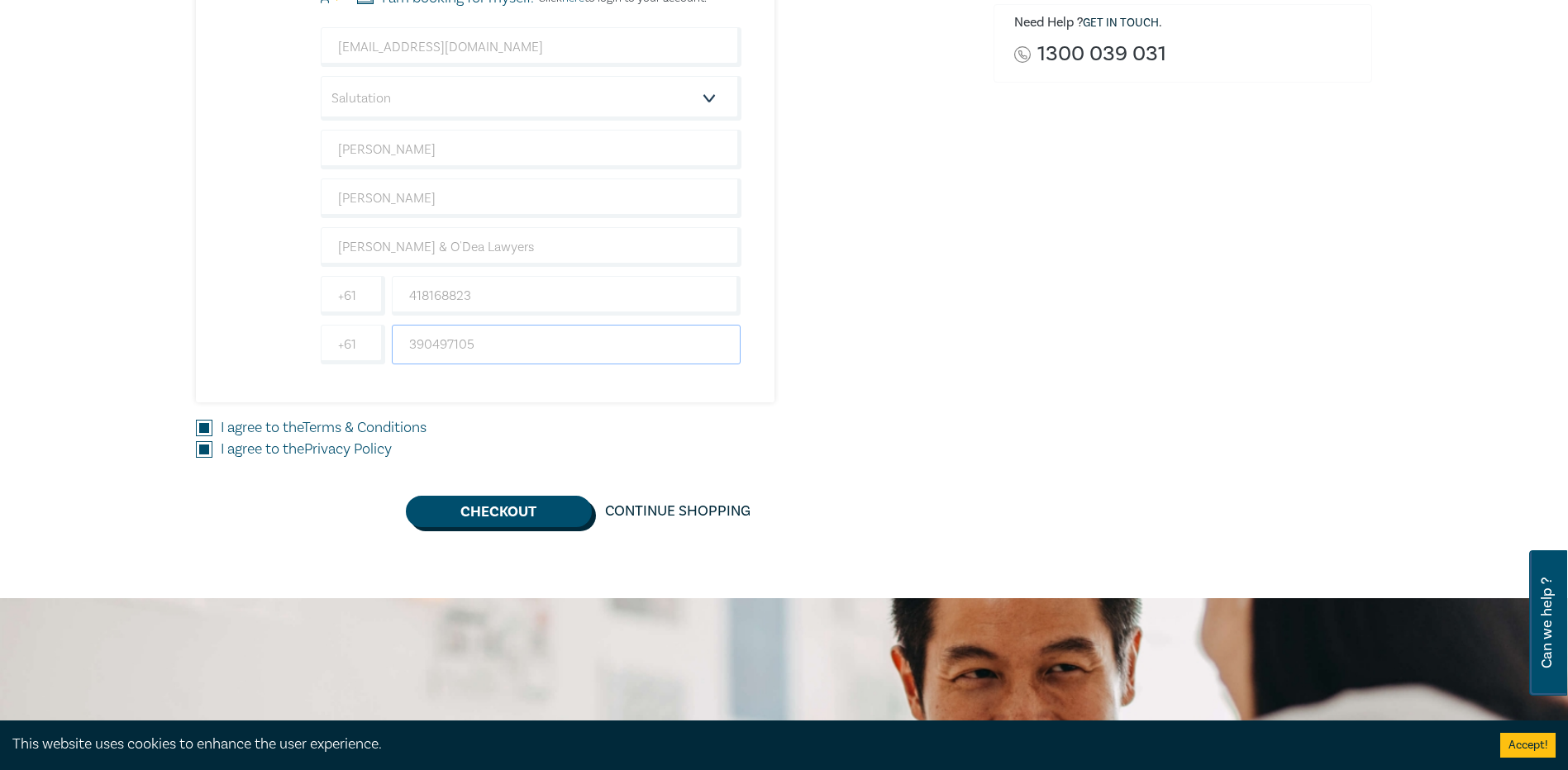
type input "390497105"
click at [479, 519] on button "Checkout" at bounding box center [498, 511] width 186 height 32
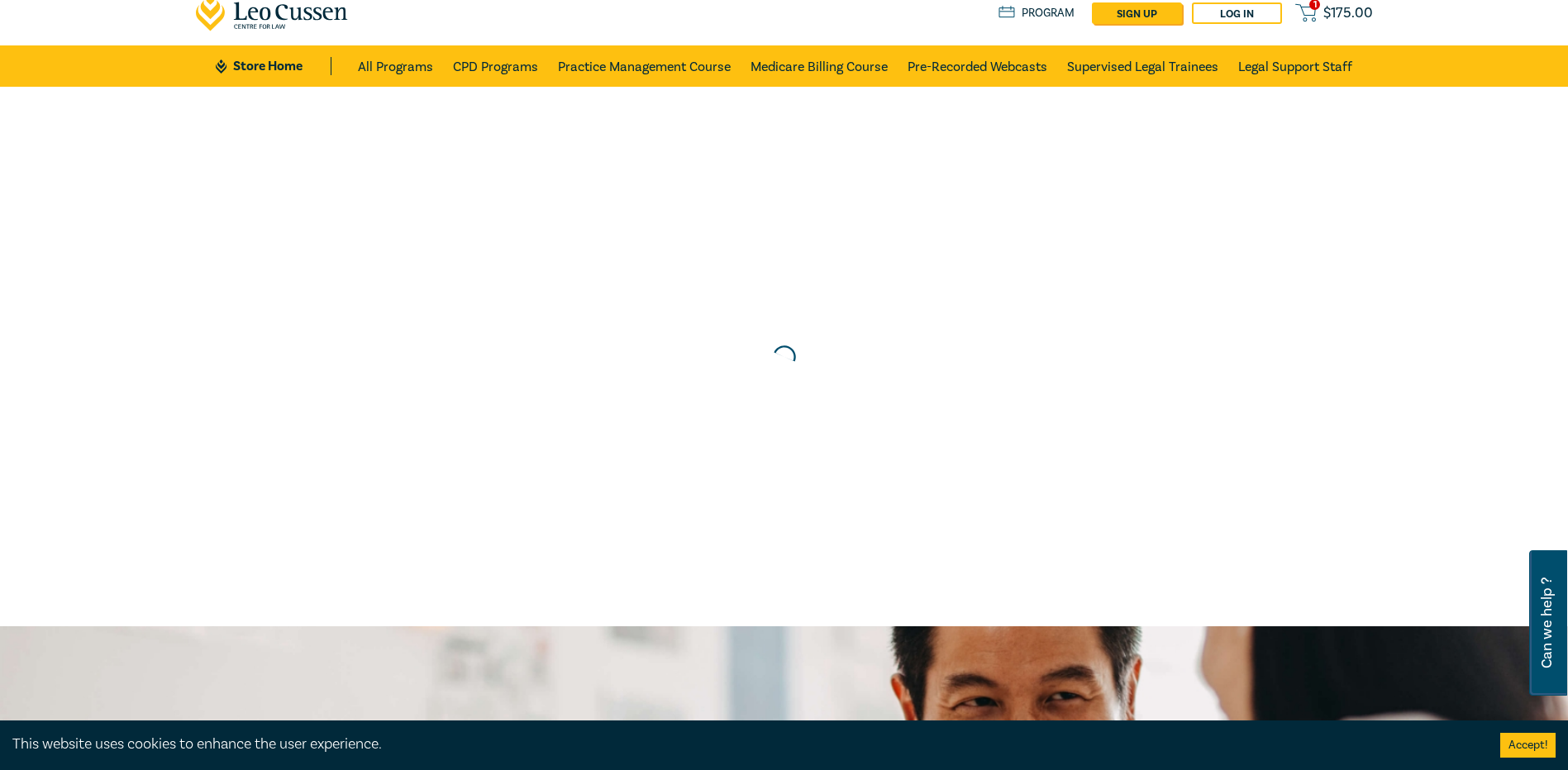
scroll to position [0, 0]
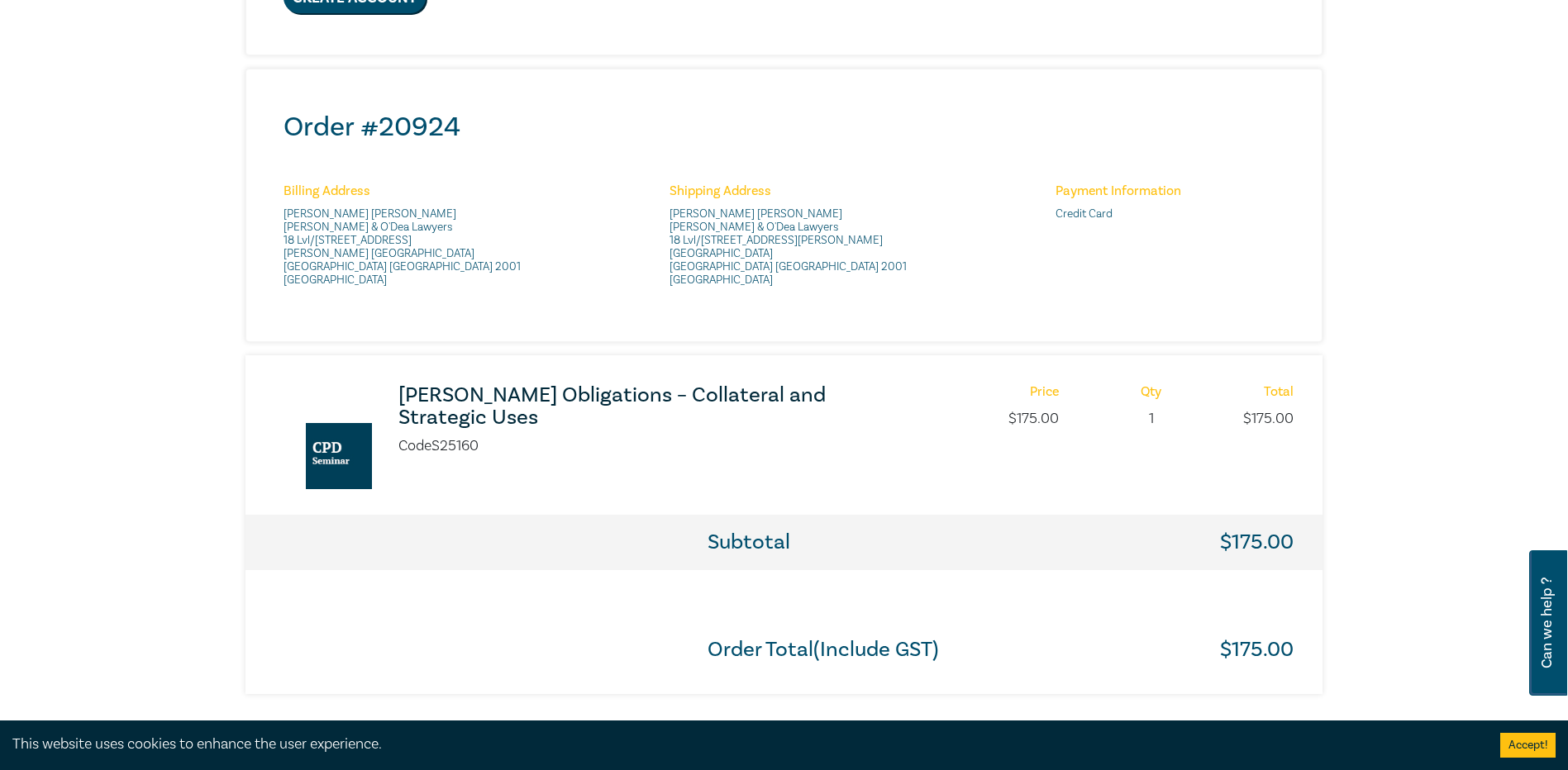
scroll to position [579, 0]
